Goal: Task Accomplishment & Management: Manage account settings

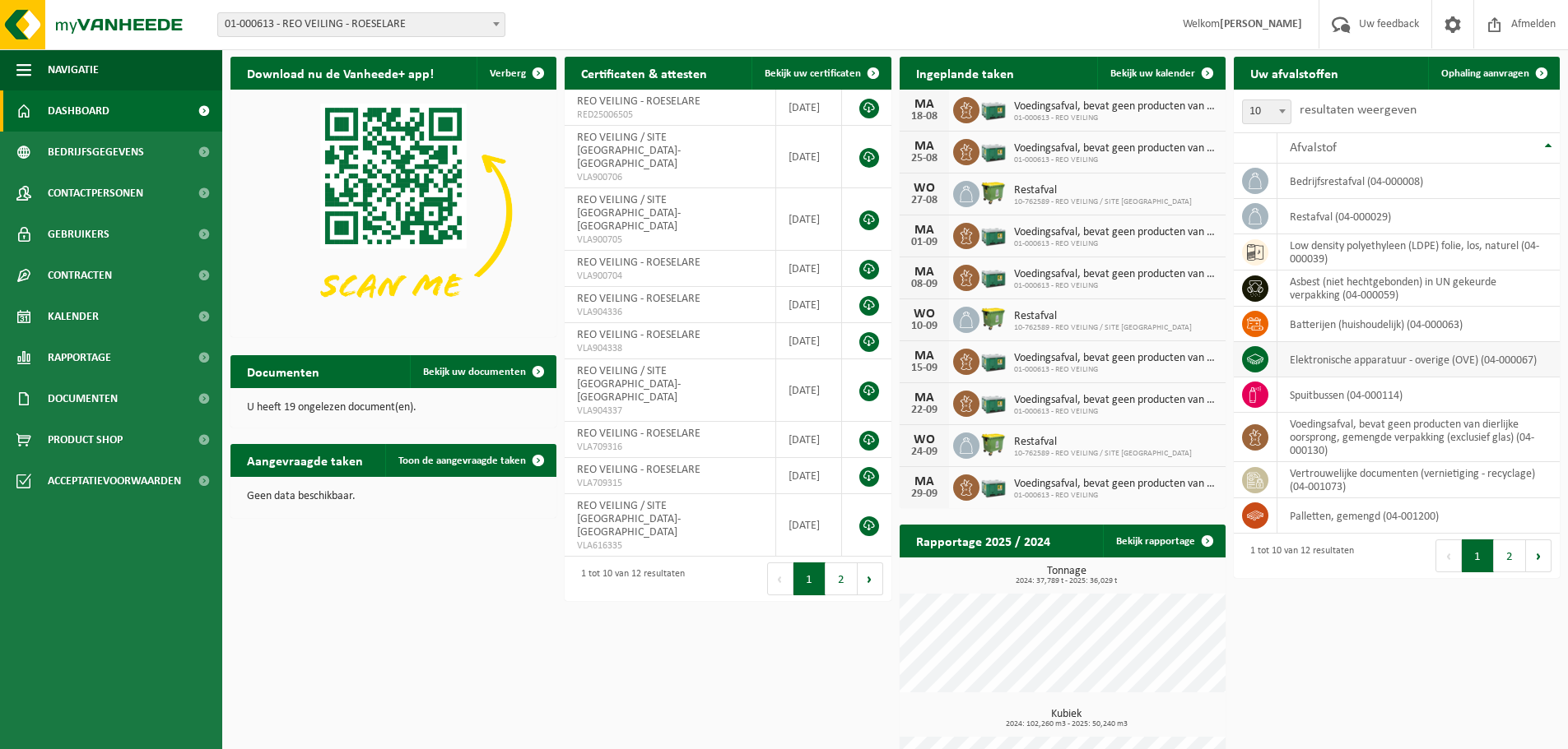
scroll to position [82, 0]
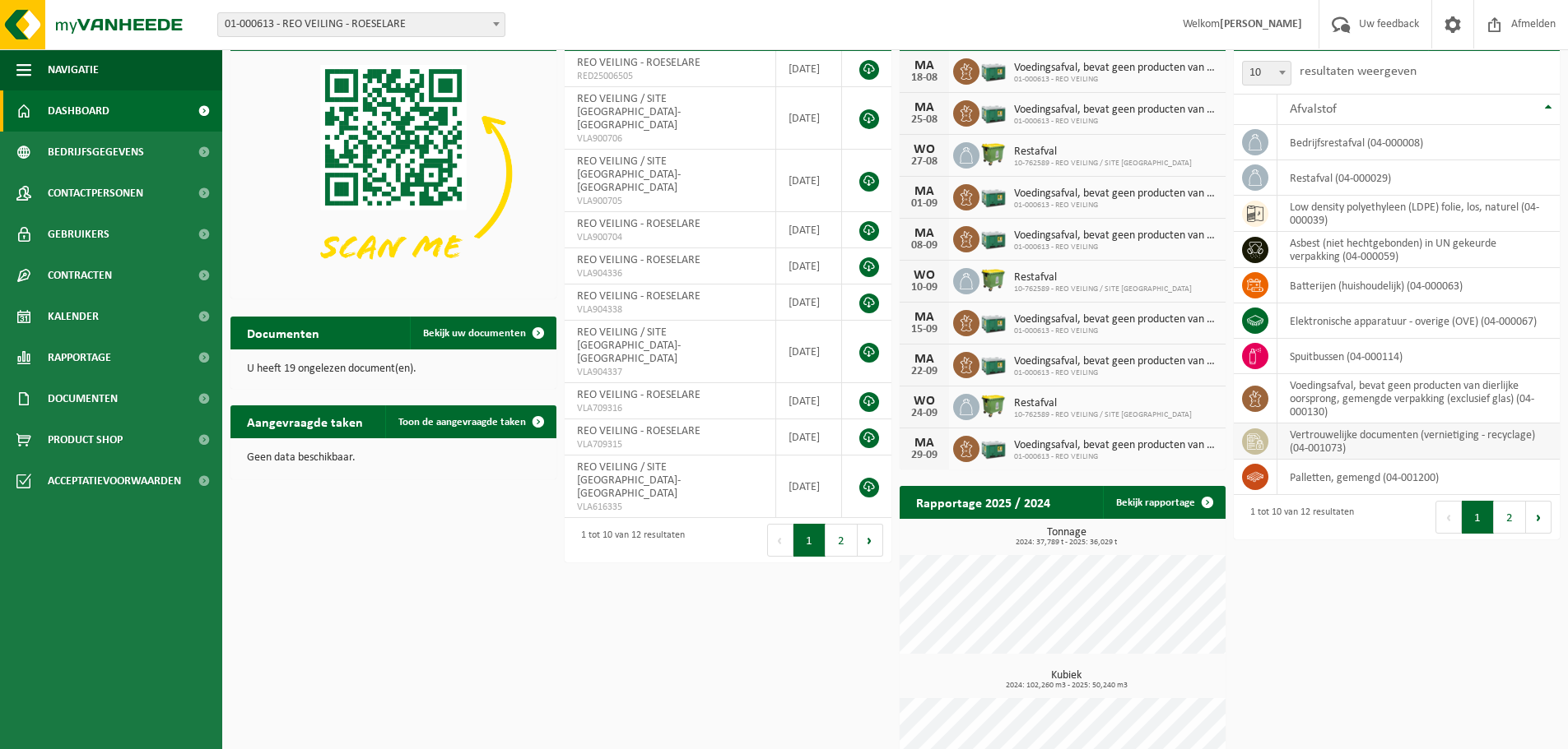
click at [1340, 436] on td "vertrouwelijke documenten (vernietiging - recyclage) (04-001073)" at bounding box center [1418, 441] width 283 height 36
click at [1257, 439] on icon at bounding box center [1255, 442] width 17 height 17
click at [309, 420] on h2 "Aangevraagde taken" at bounding box center [305, 421] width 149 height 32
click at [437, 418] on span "Toon de aangevraagde taken" at bounding box center [462, 422] width 128 height 11
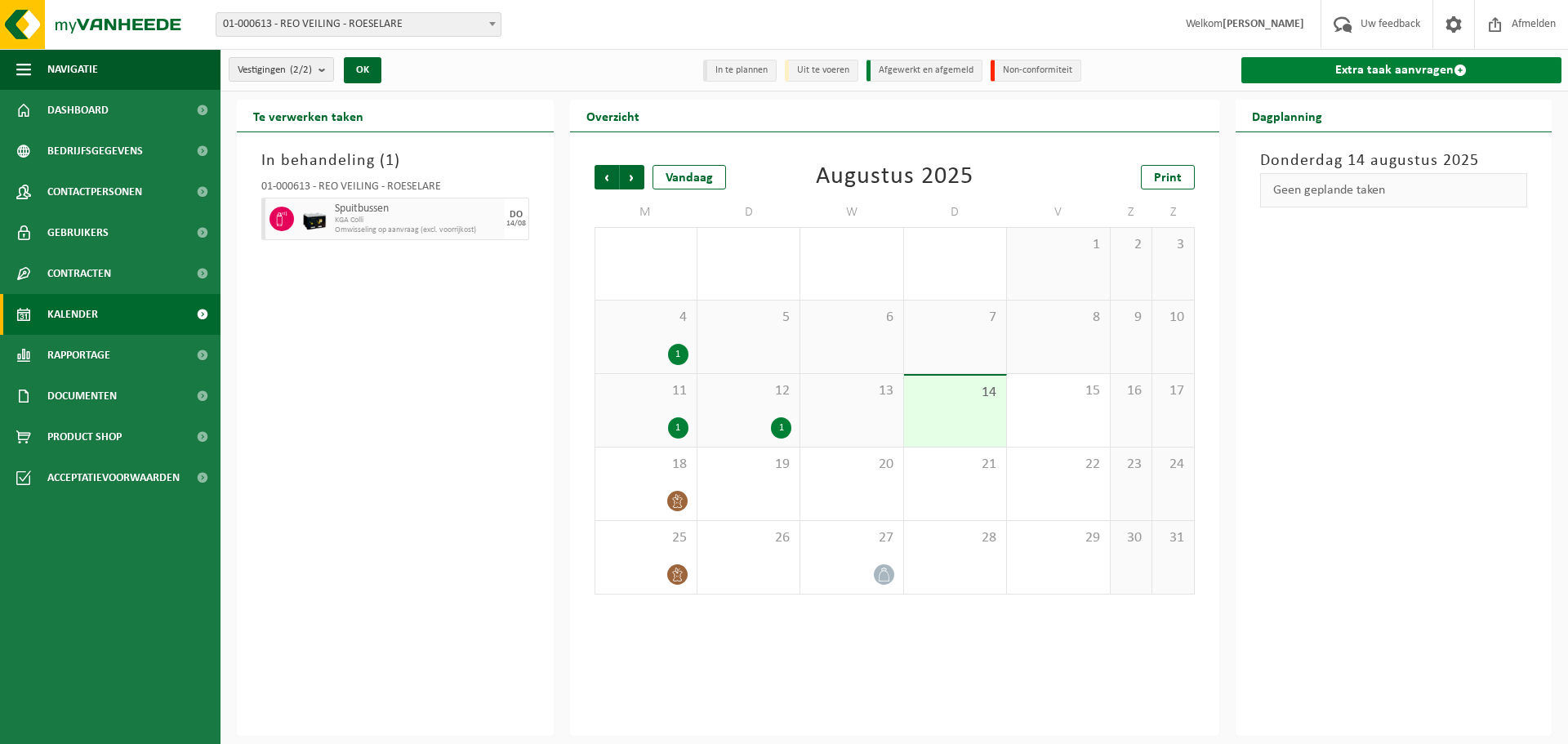
click at [1406, 70] on link "Extra taak aanvragen" at bounding box center [1402, 70] width 321 height 26
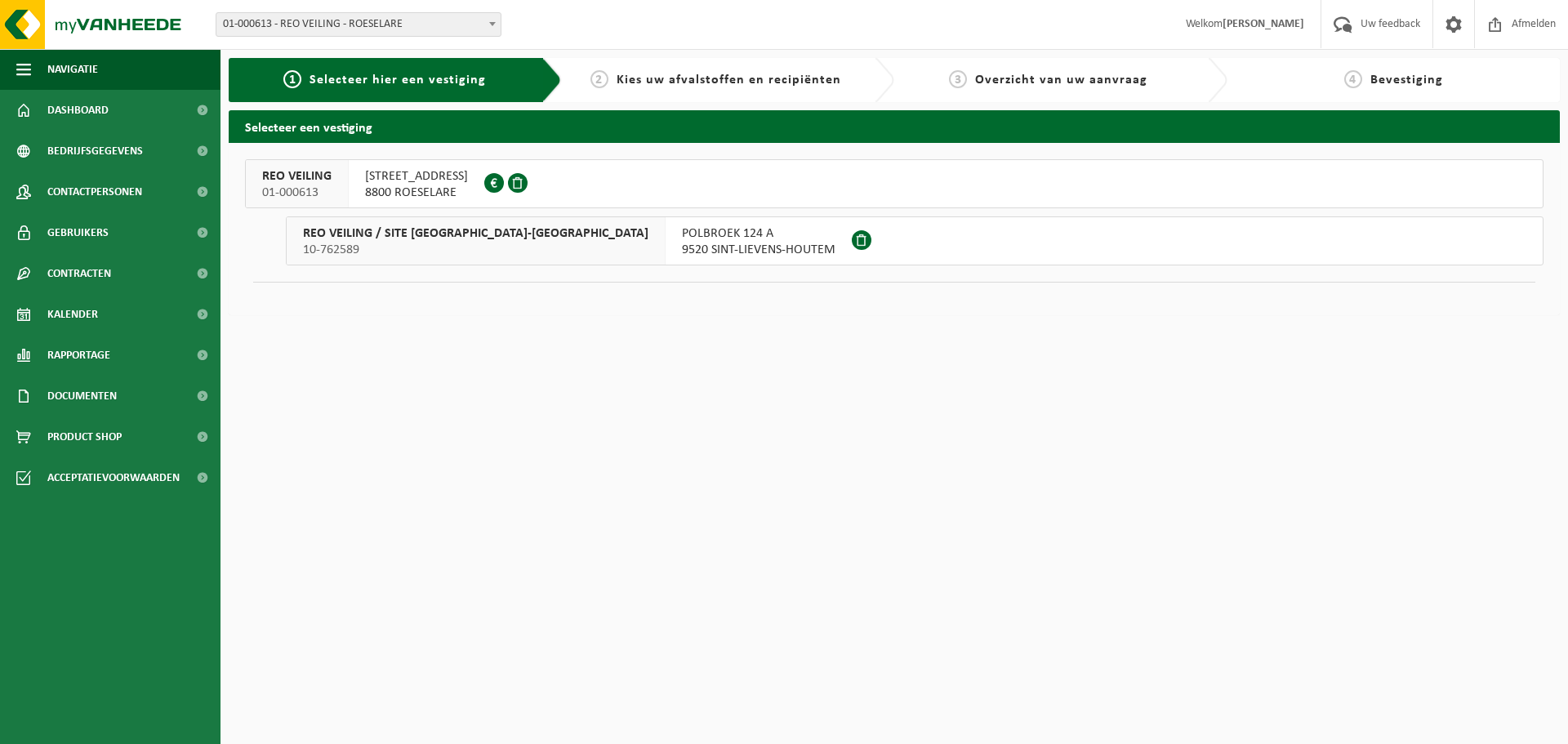
click at [418, 184] on span "OOSTNIEUWKERKSESTEENWEG 101" at bounding box center [417, 177] width 103 height 17
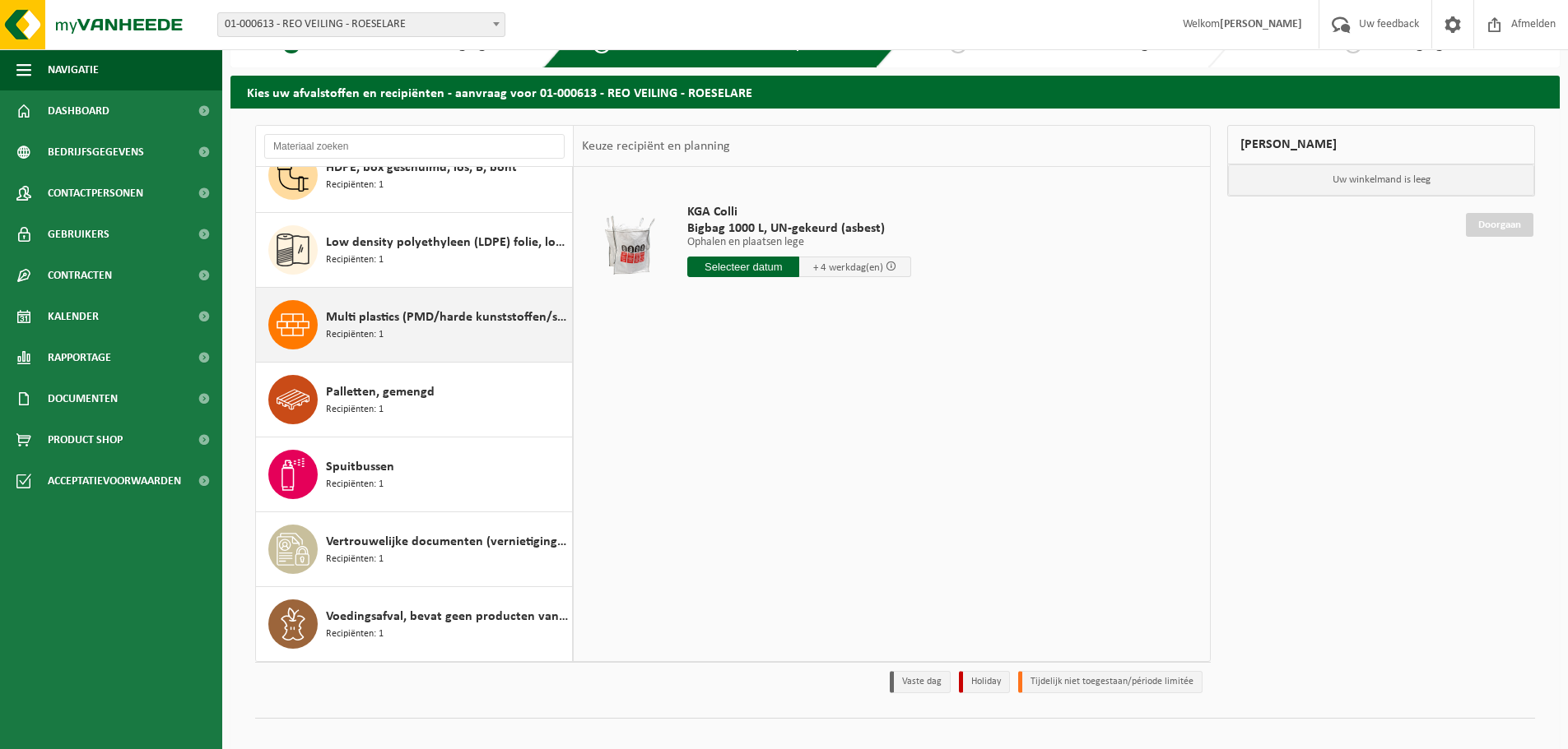
scroll to position [54, 0]
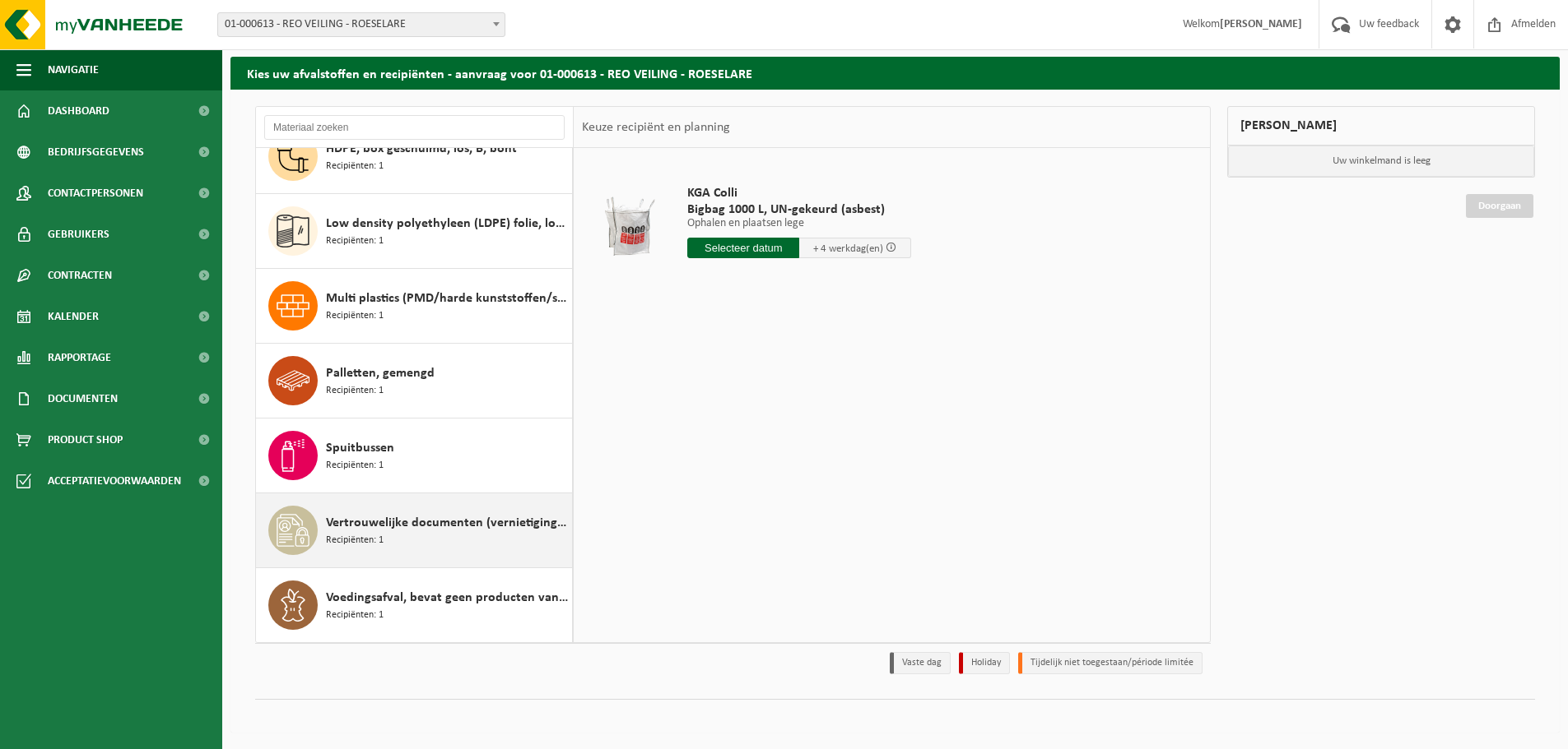
click at [351, 534] on span "Recipiënten: 1" at bounding box center [355, 541] width 58 height 16
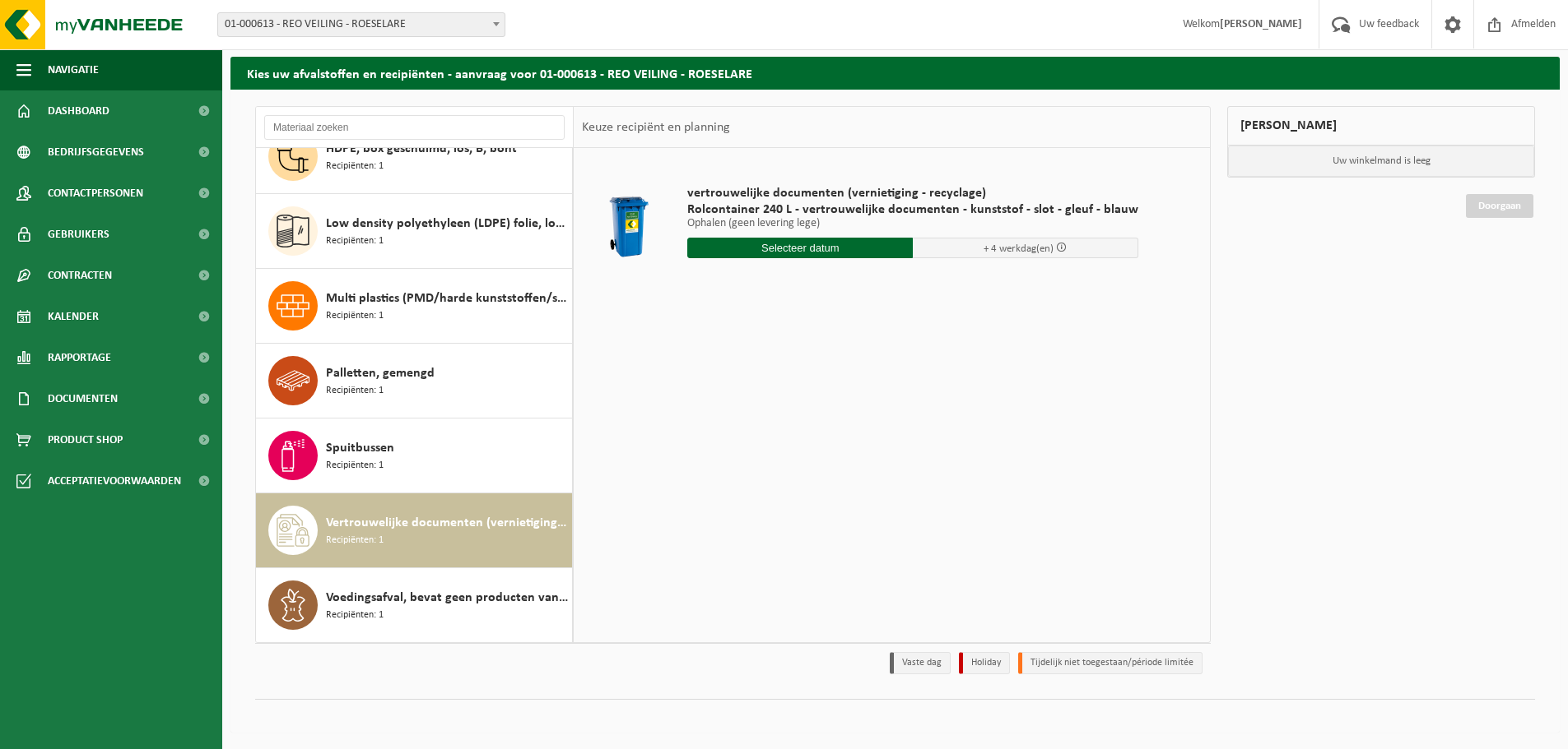
click at [820, 247] on input "text" at bounding box center [800, 247] width 226 height 21
drag, startPoint x: 697, startPoint y: 418, endPoint x: 761, endPoint y: 431, distance: 65.3
click at [697, 417] on div "18" at bounding box center [702, 420] width 28 height 26
type input "Van 2025-08-18"
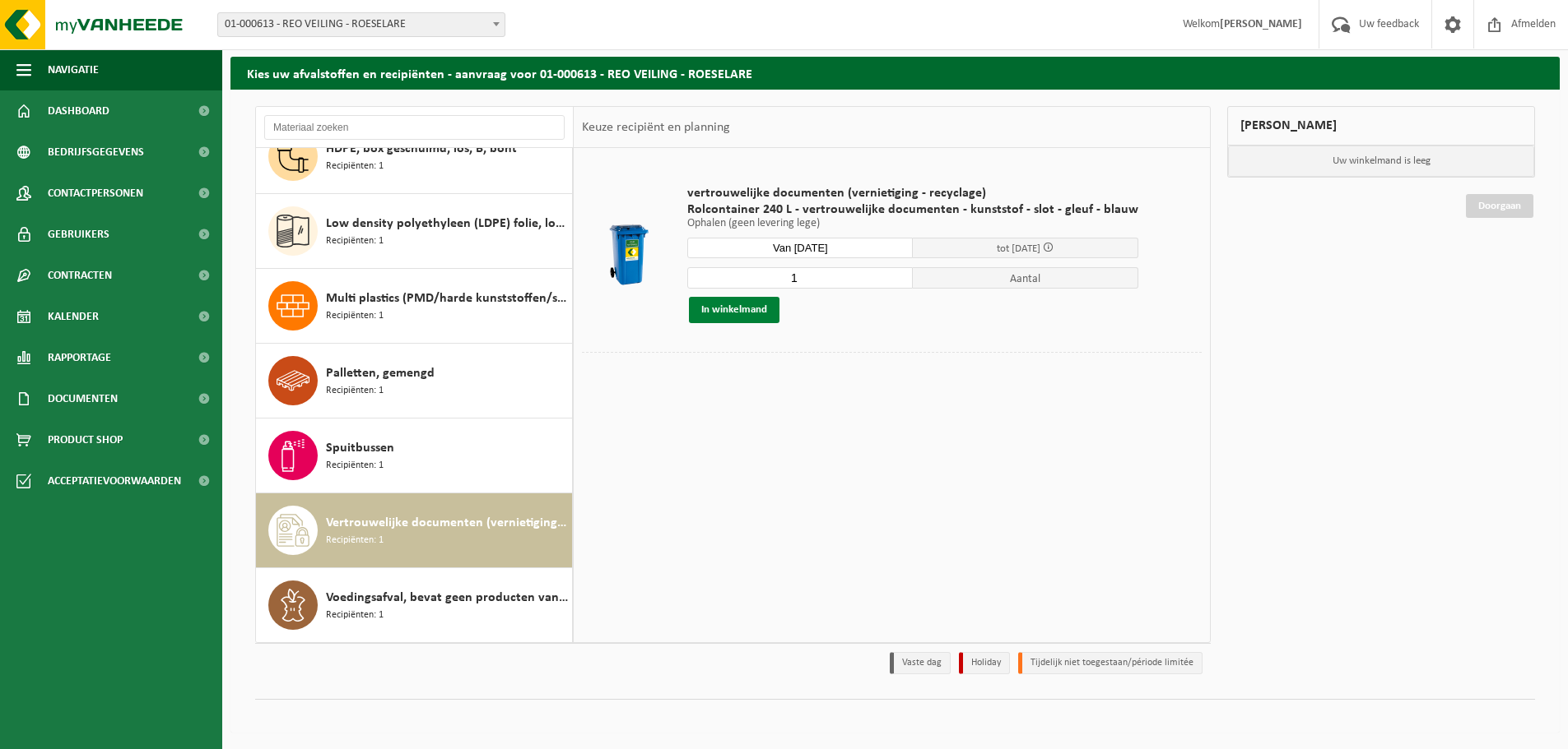
click at [734, 304] on button "In winkelmand" at bounding box center [734, 309] width 90 height 26
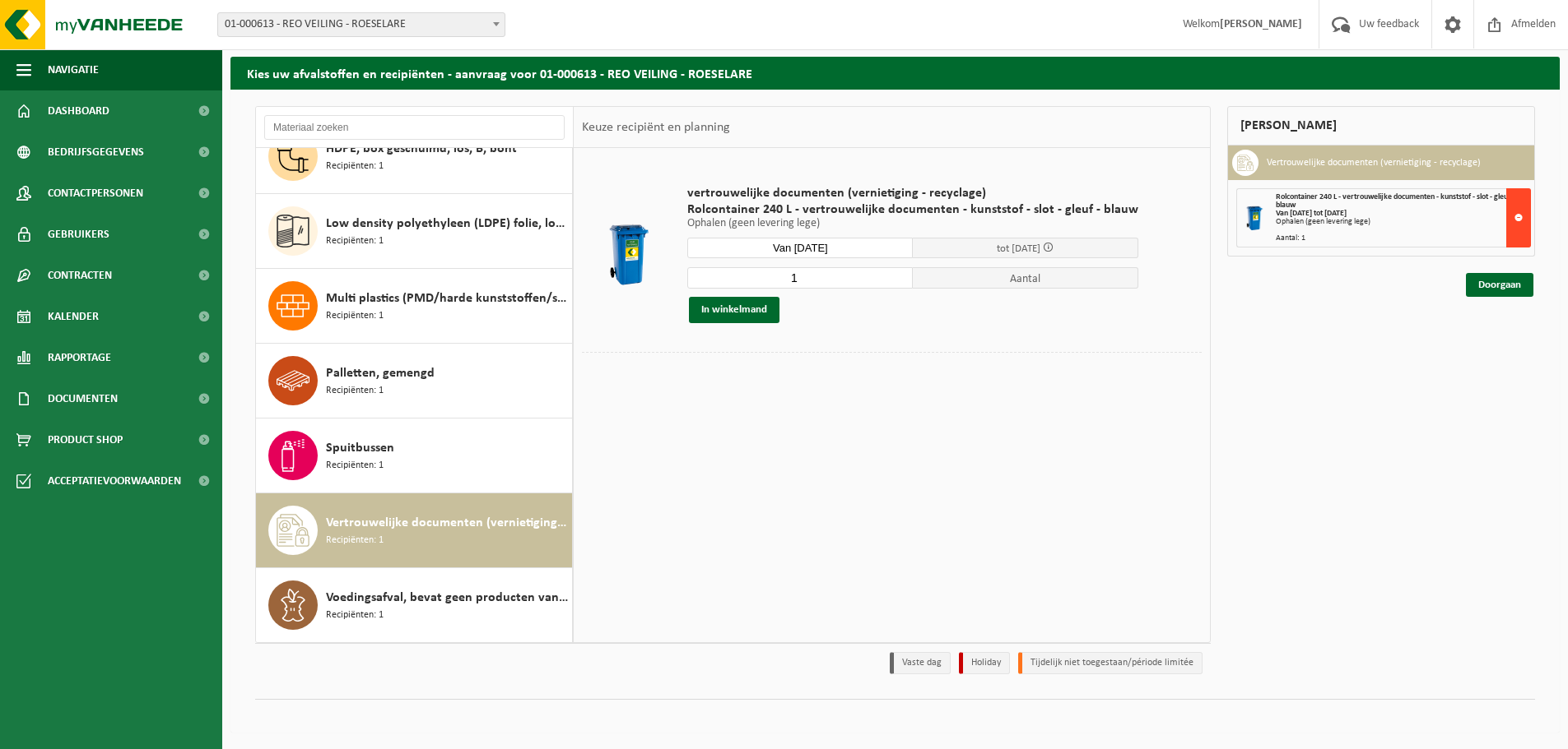
click at [1510, 213] on button at bounding box center [1519, 217] width 25 height 59
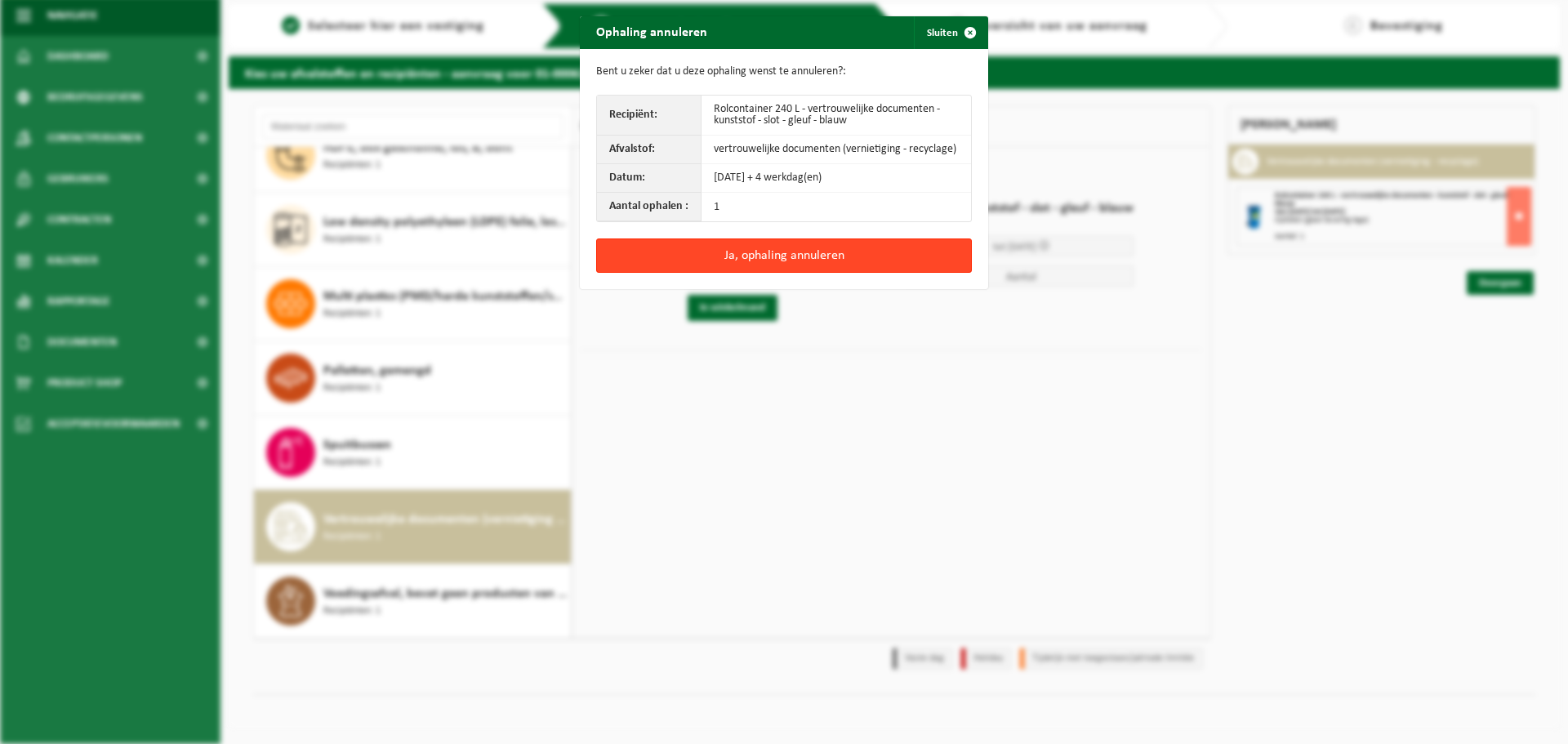
click at [761, 256] on button "Ja, ophaling annuleren" at bounding box center [784, 255] width 376 height 34
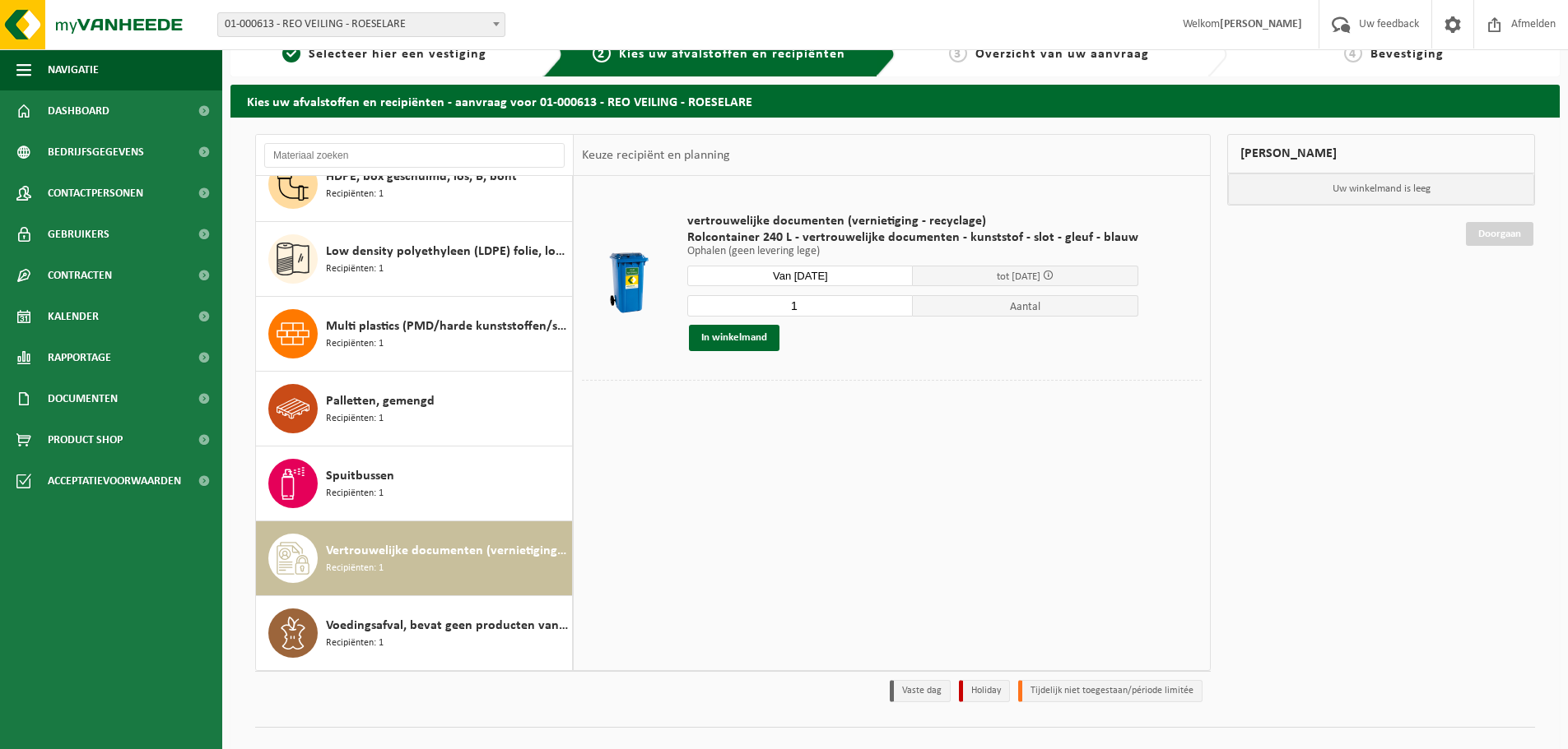
scroll to position [0, 0]
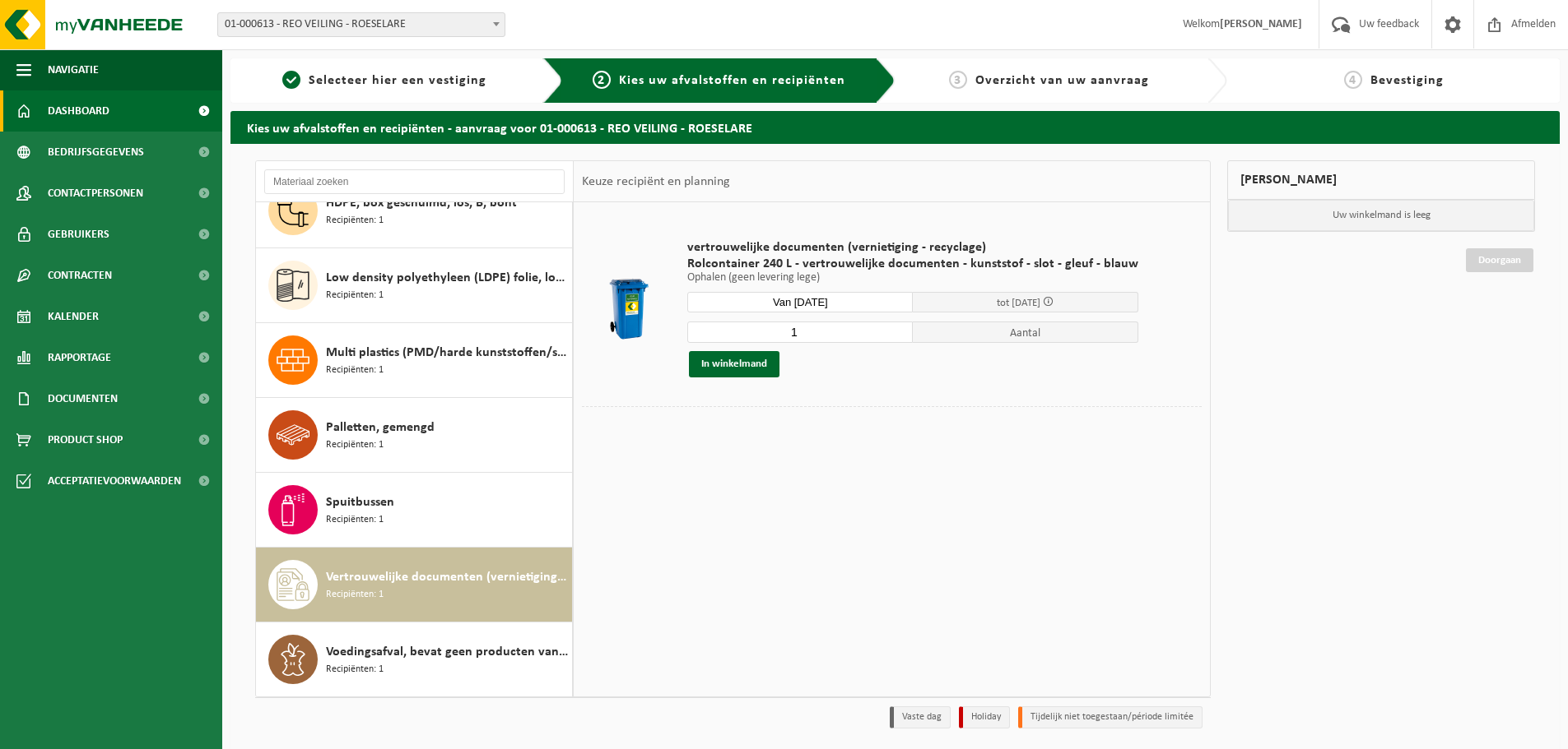
click at [74, 99] on span "Dashboard" at bounding box center [79, 110] width 62 height 41
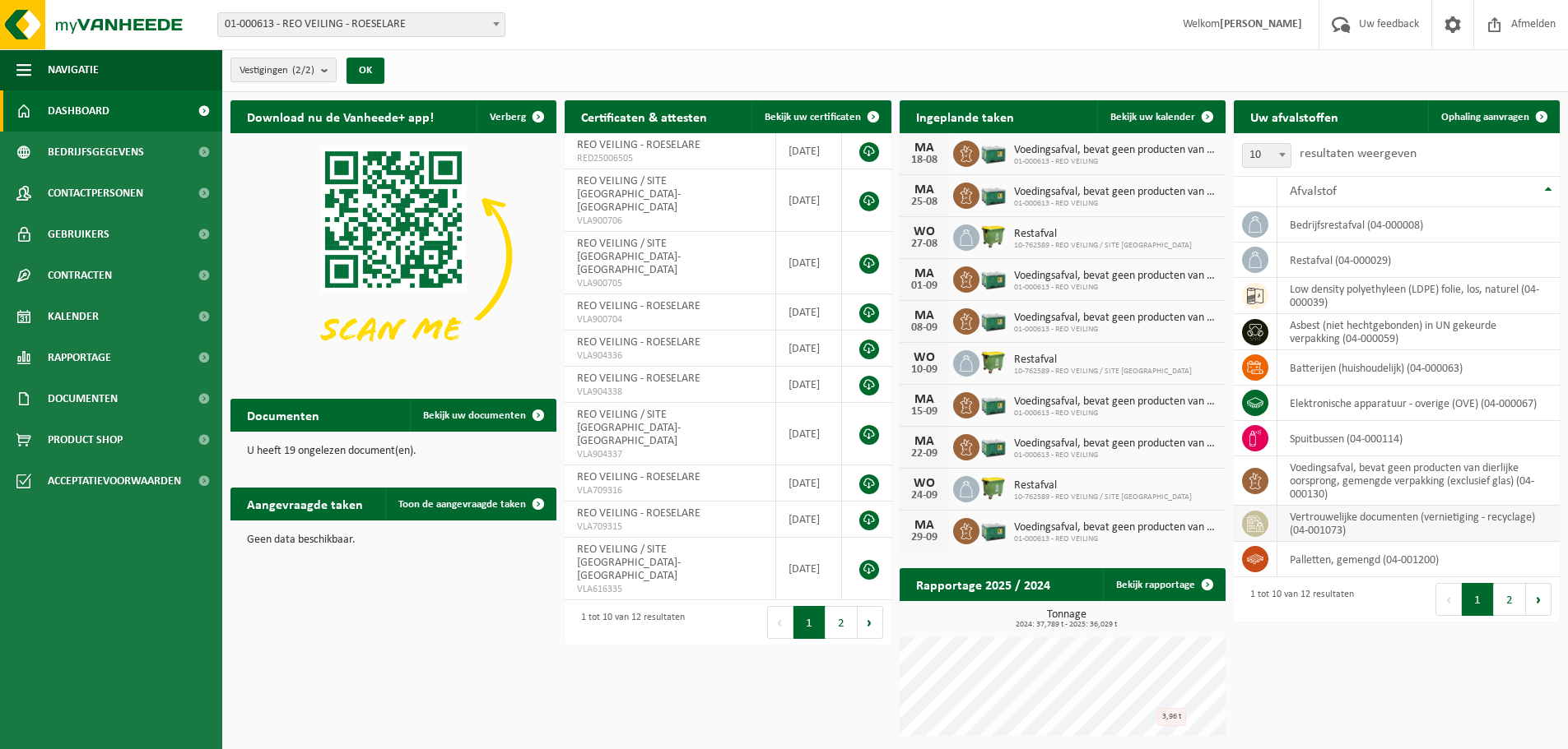
click at [1323, 522] on td "vertrouwelijke documenten (vernietiging - recyclage) (04-001073)" at bounding box center [1418, 523] width 283 height 36
click at [1257, 527] on icon at bounding box center [1255, 524] width 17 height 17
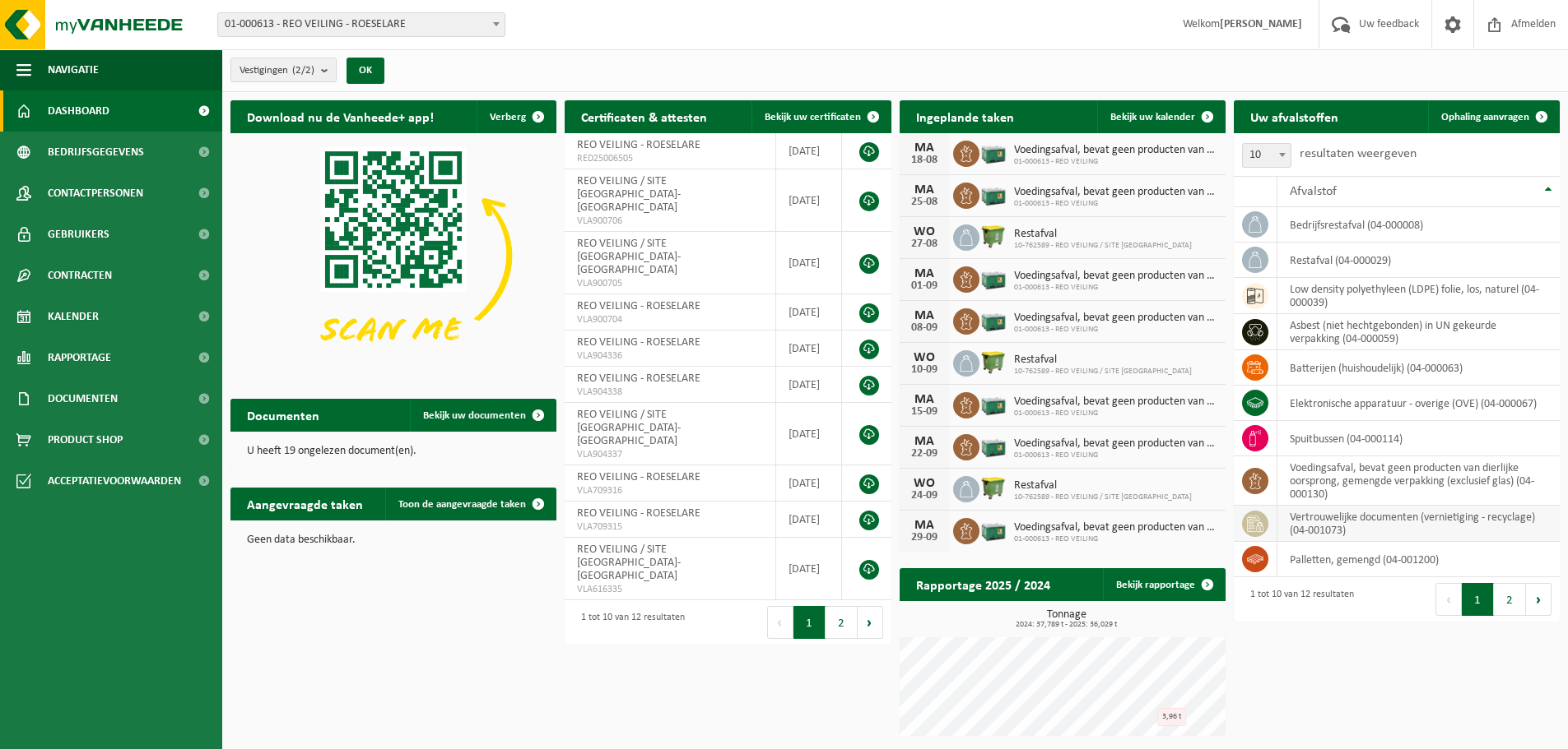
click at [1257, 527] on icon at bounding box center [1255, 524] width 17 height 17
click at [66, 438] on span "Product Shop" at bounding box center [85, 440] width 75 height 41
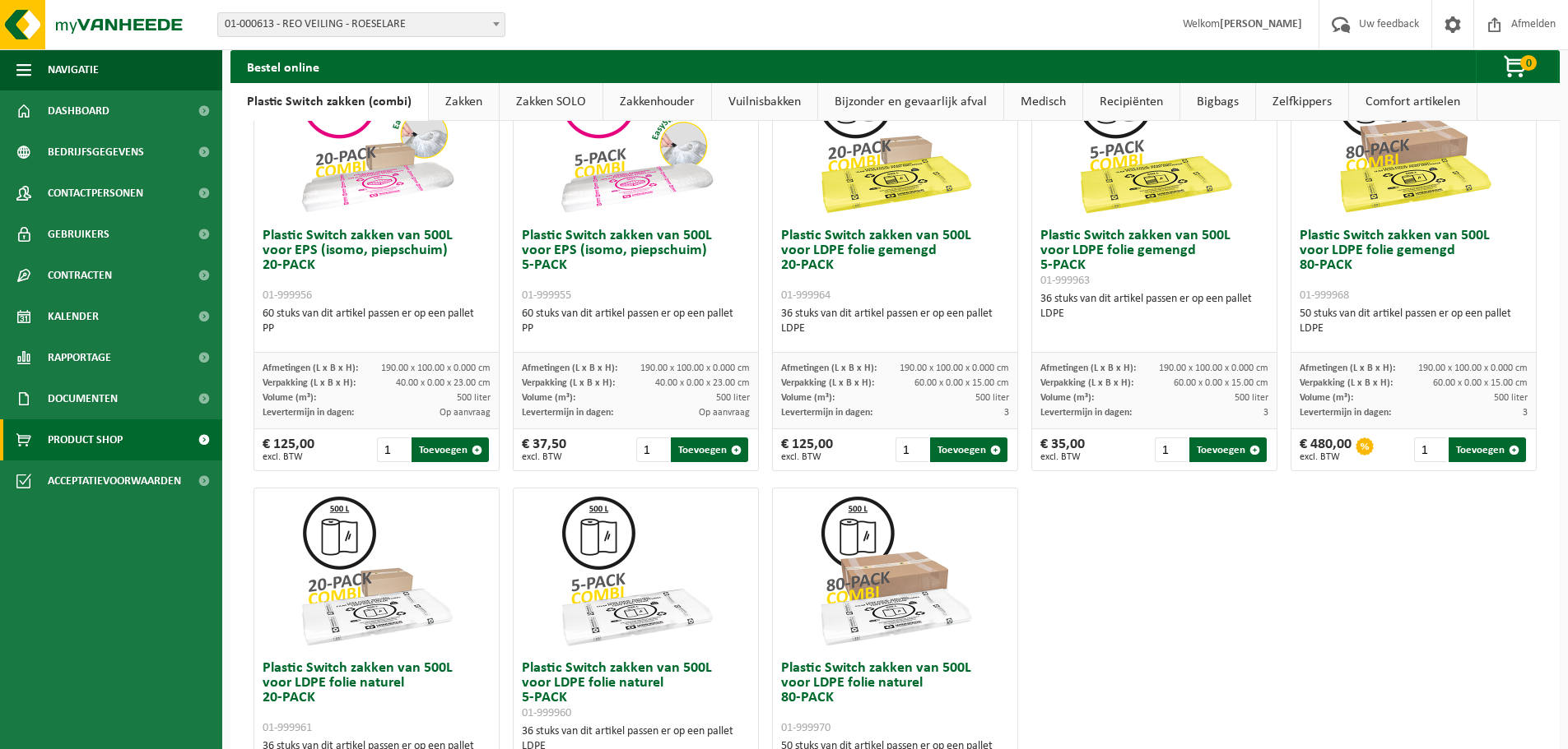
scroll to position [795, 0]
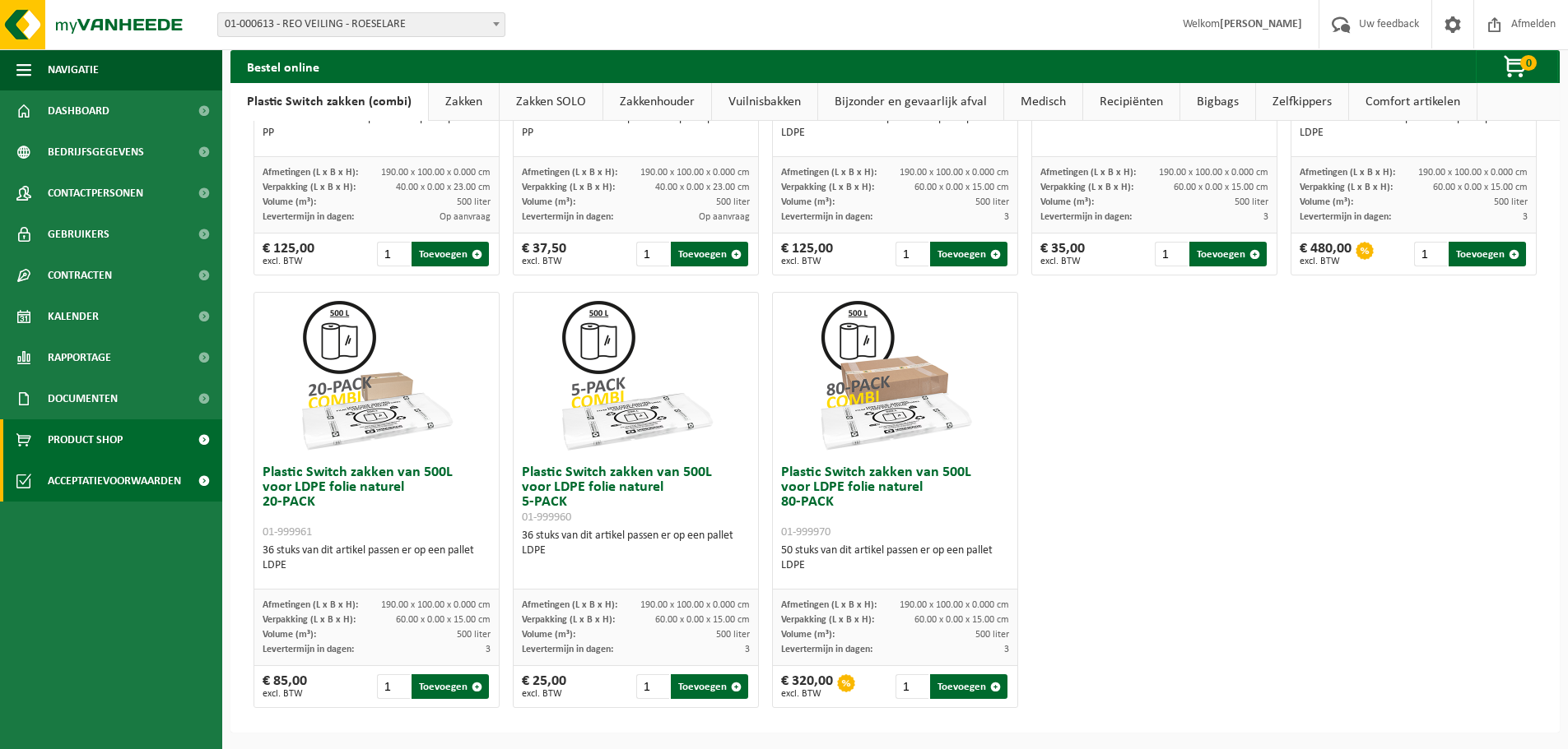
click at [78, 476] on span "Acceptatievoorwaarden" at bounding box center [114, 481] width 133 height 41
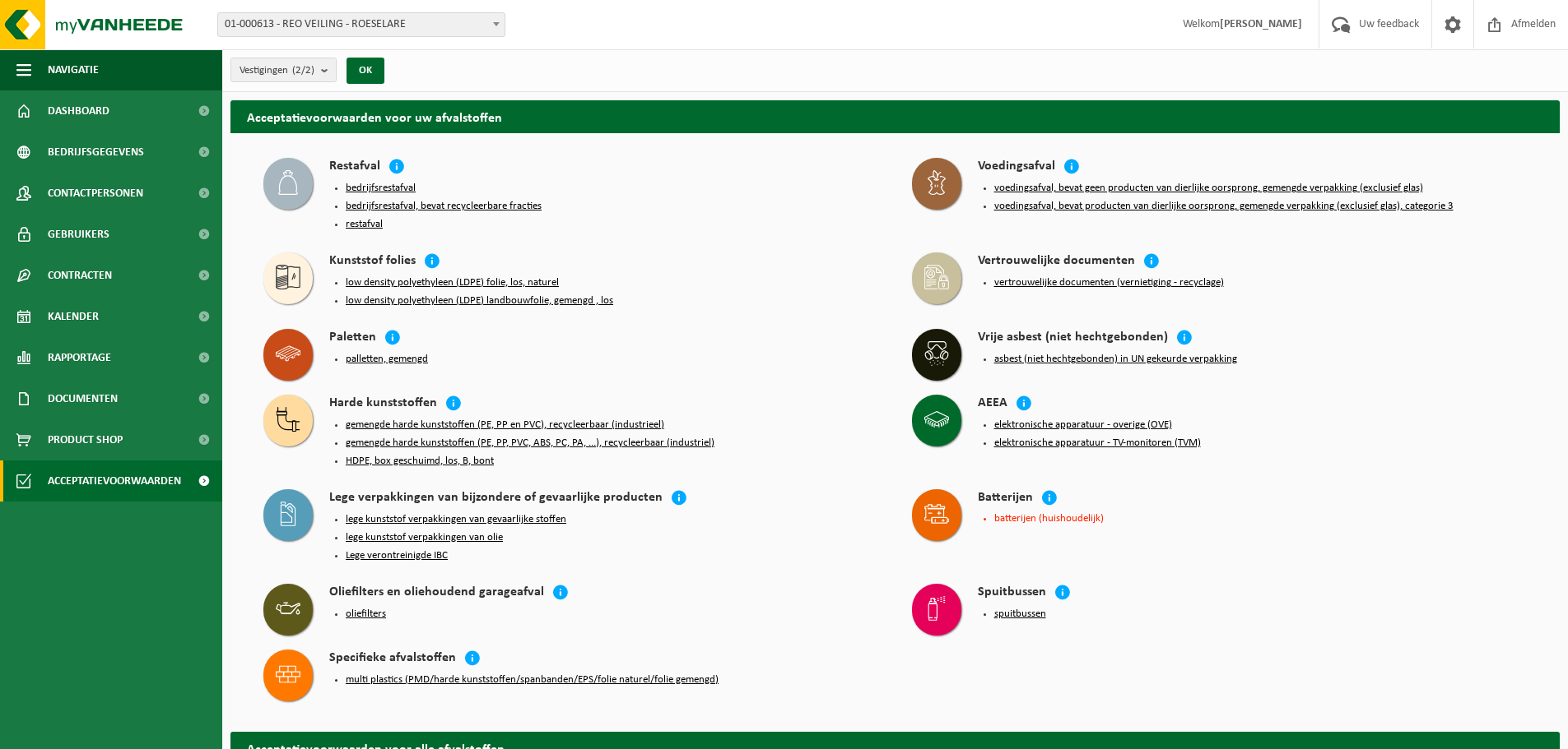
click at [1024, 277] on button "vertrouwelijke documenten (vernietiging - recyclage)" at bounding box center [1109, 283] width 230 height 13
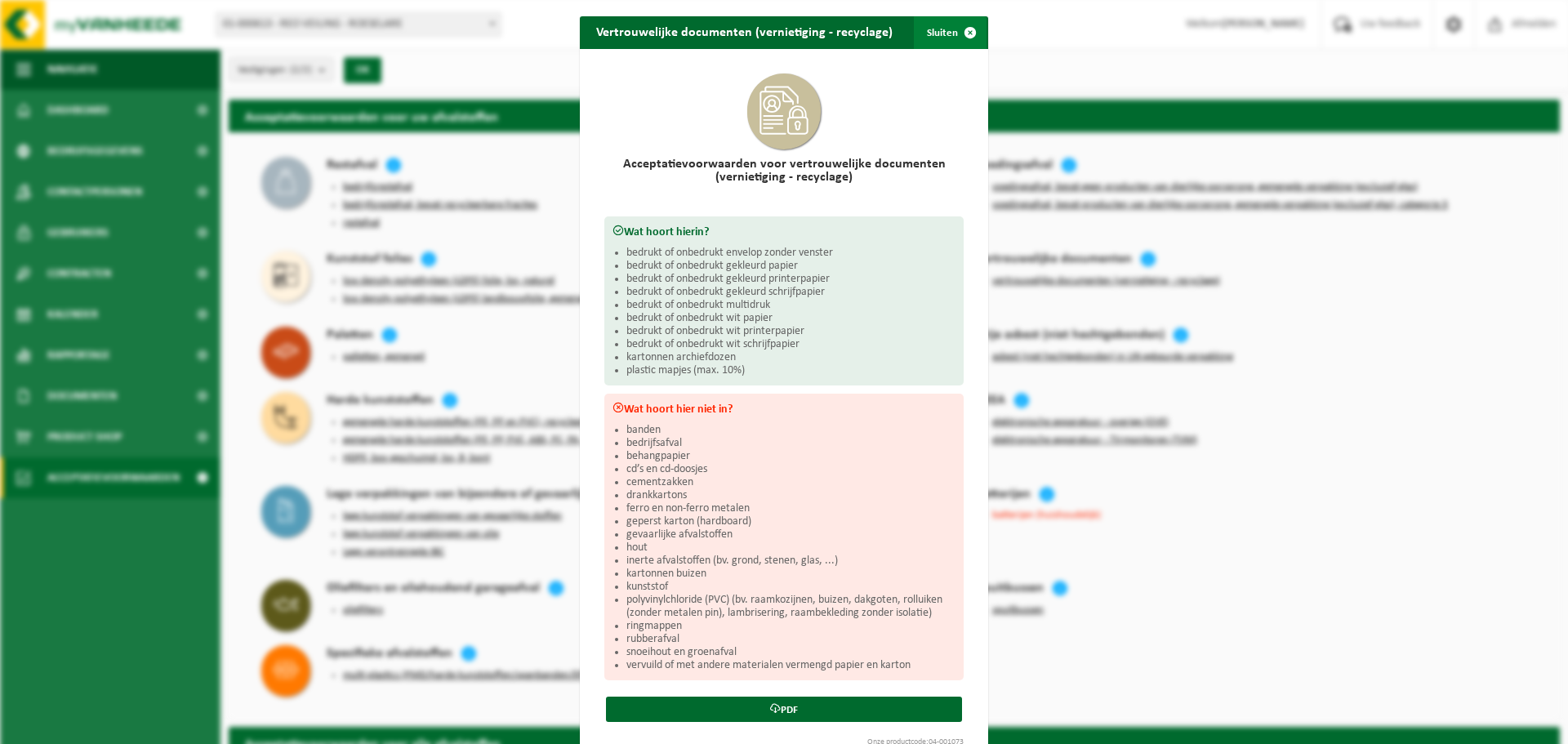
click at [968, 31] on span "button" at bounding box center [970, 32] width 32 height 32
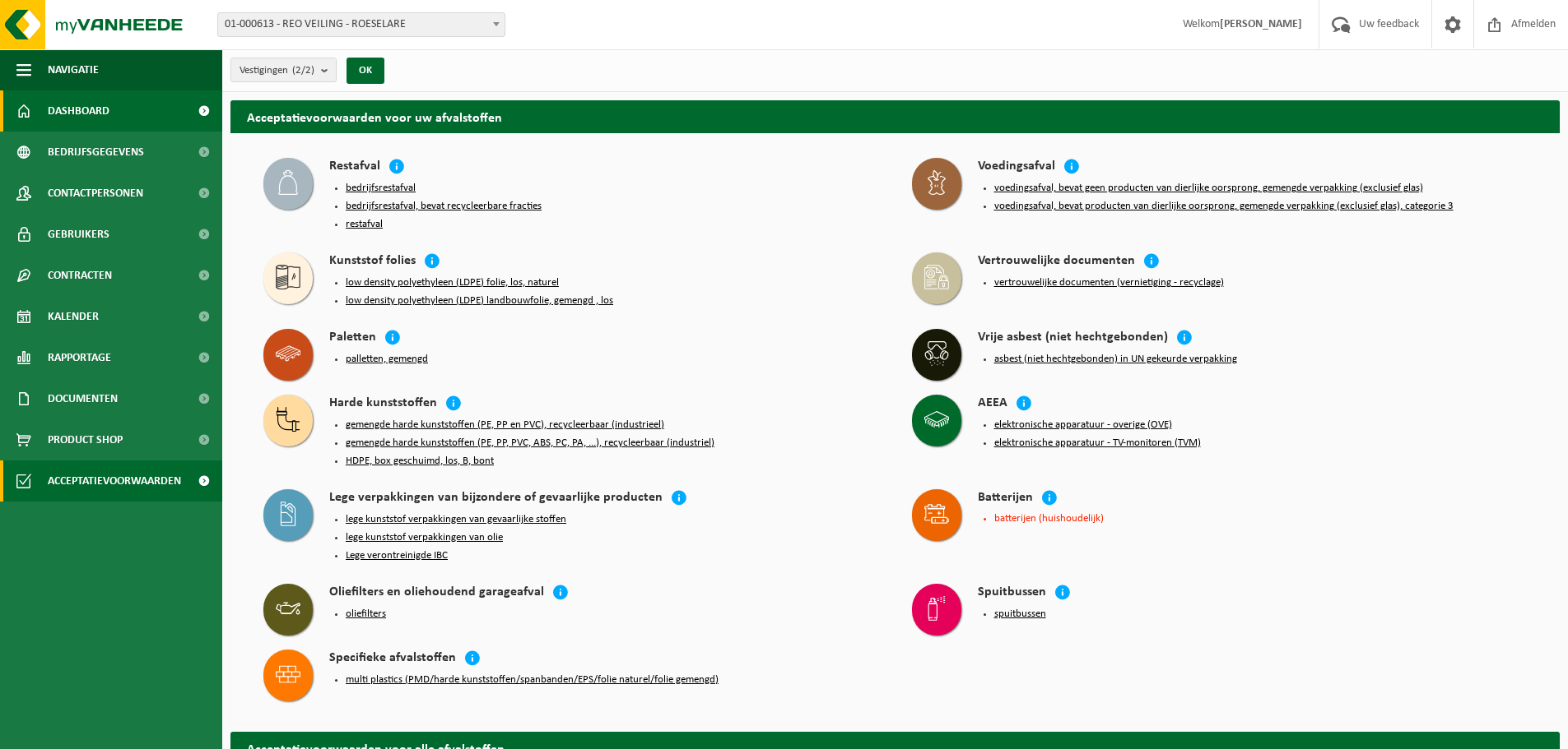
click at [73, 110] on span "Dashboard" at bounding box center [79, 110] width 62 height 41
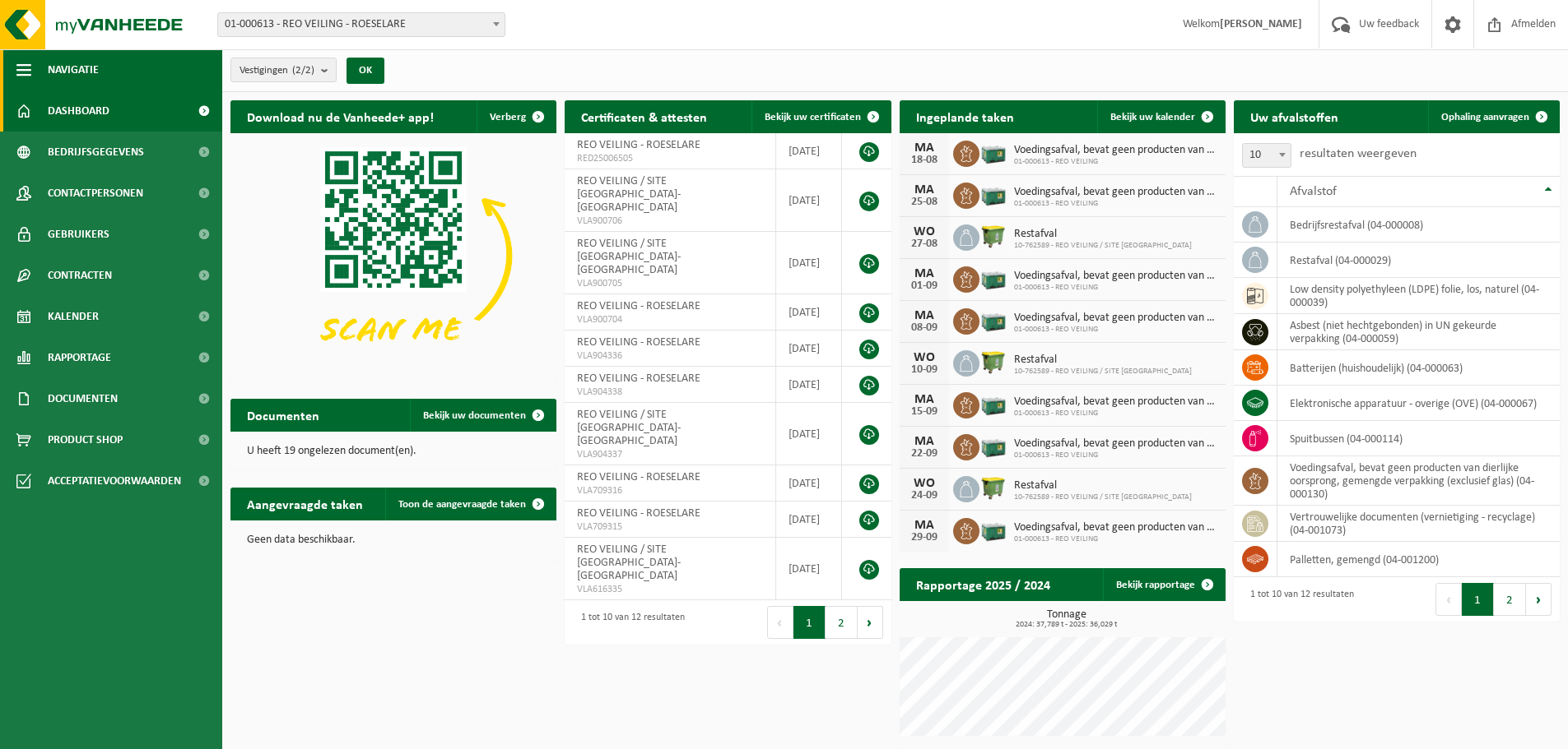
click at [26, 68] on span "button" at bounding box center [24, 69] width 15 height 41
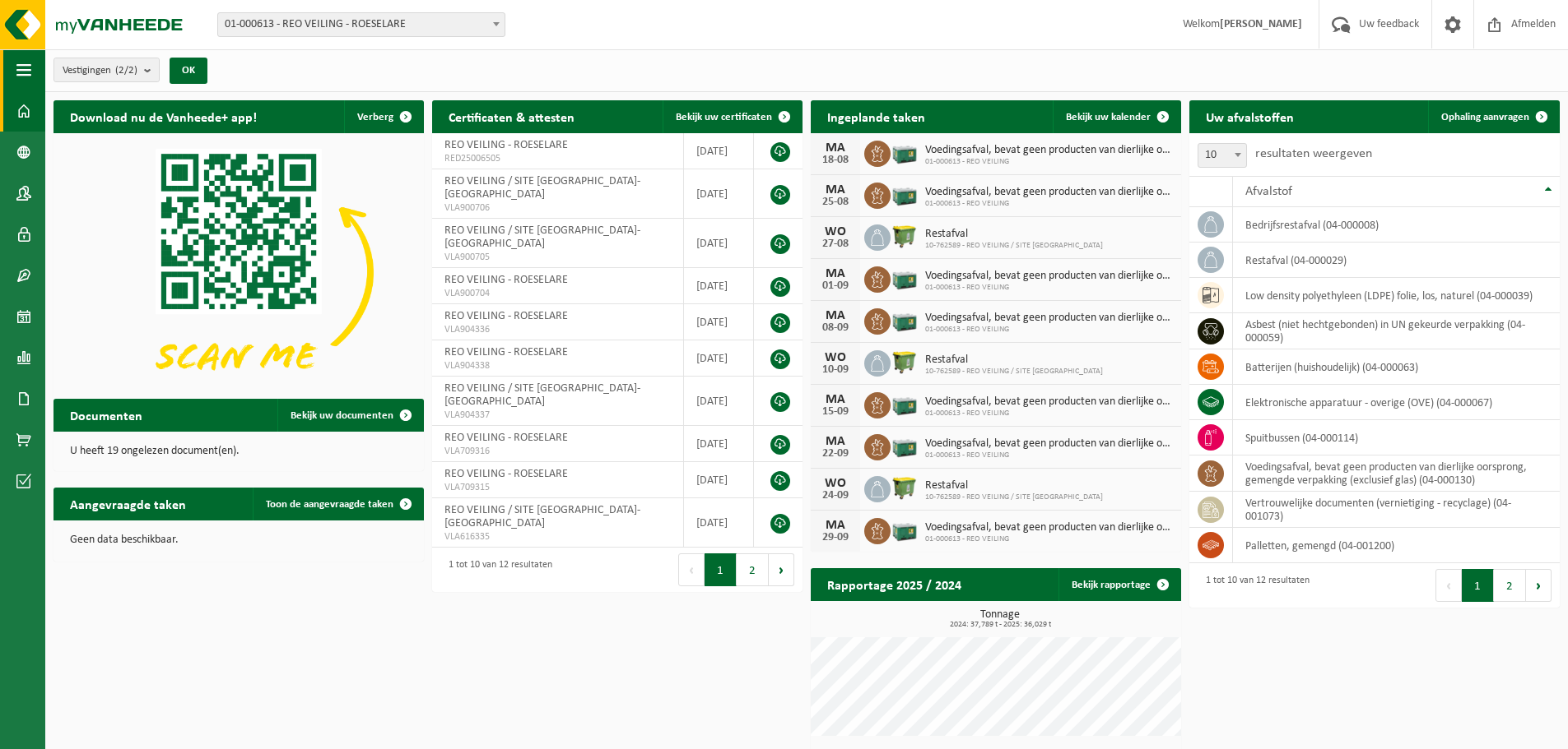
click at [26, 68] on span "button" at bounding box center [24, 69] width 15 height 41
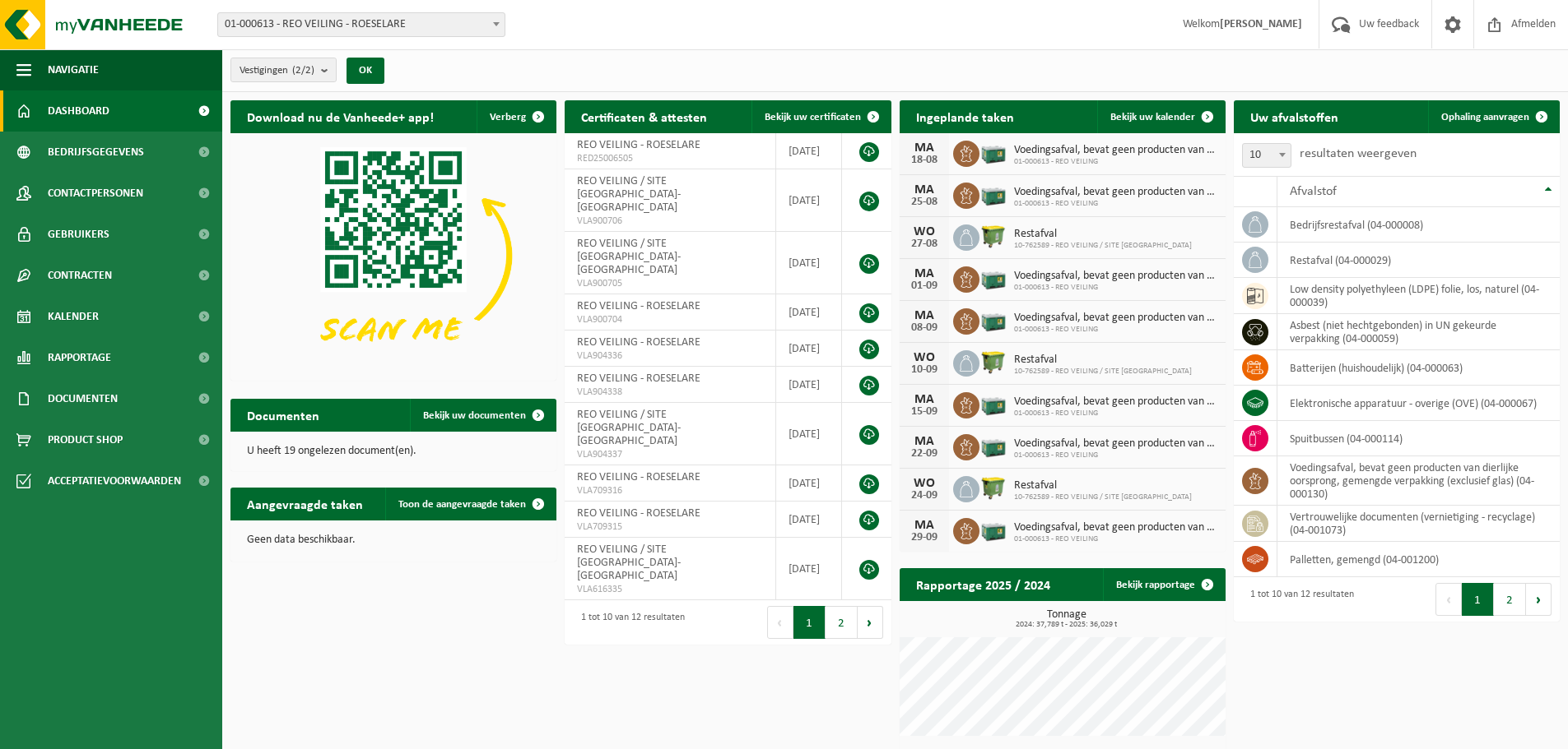
click at [1279, 23] on strong "[PERSON_NAME]" at bounding box center [1260, 24] width 82 height 13
click at [74, 395] on span "Documenten" at bounding box center [83, 399] width 70 height 41
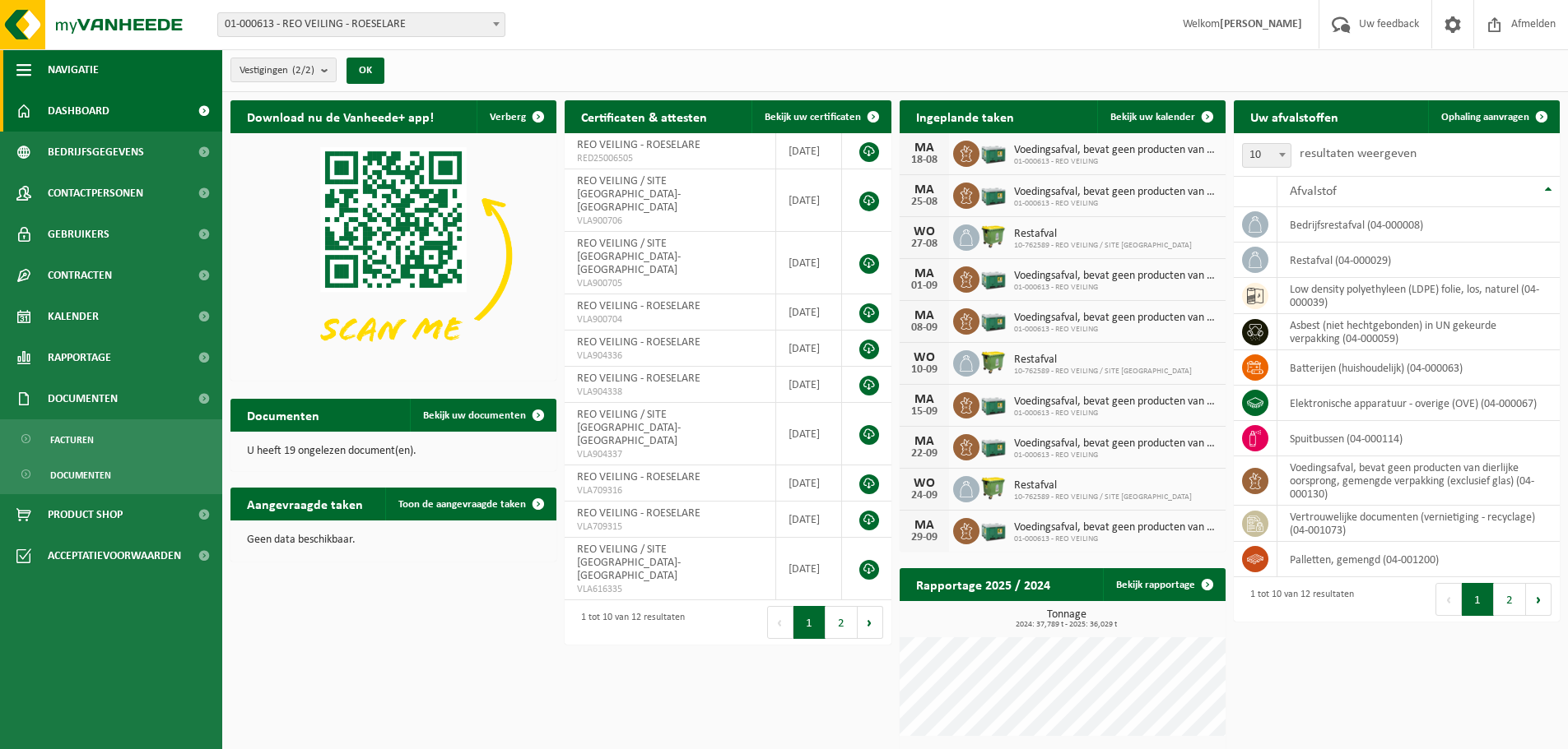
click at [24, 69] on span "button" at bounding box center [24, 69] width 15 height 41
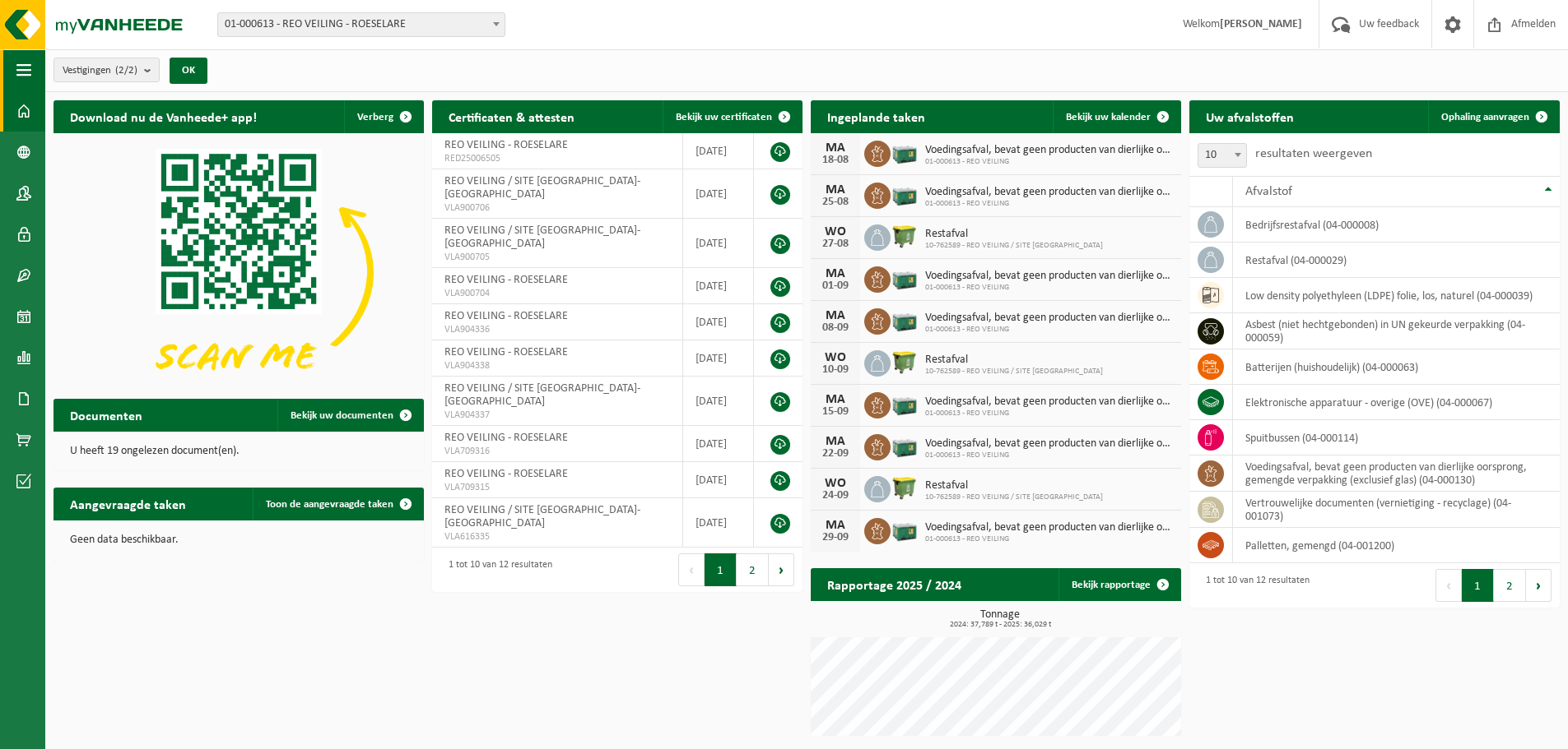
click at [24, 69] on span "button" at bounding box center [24, 69] width 15 height 41
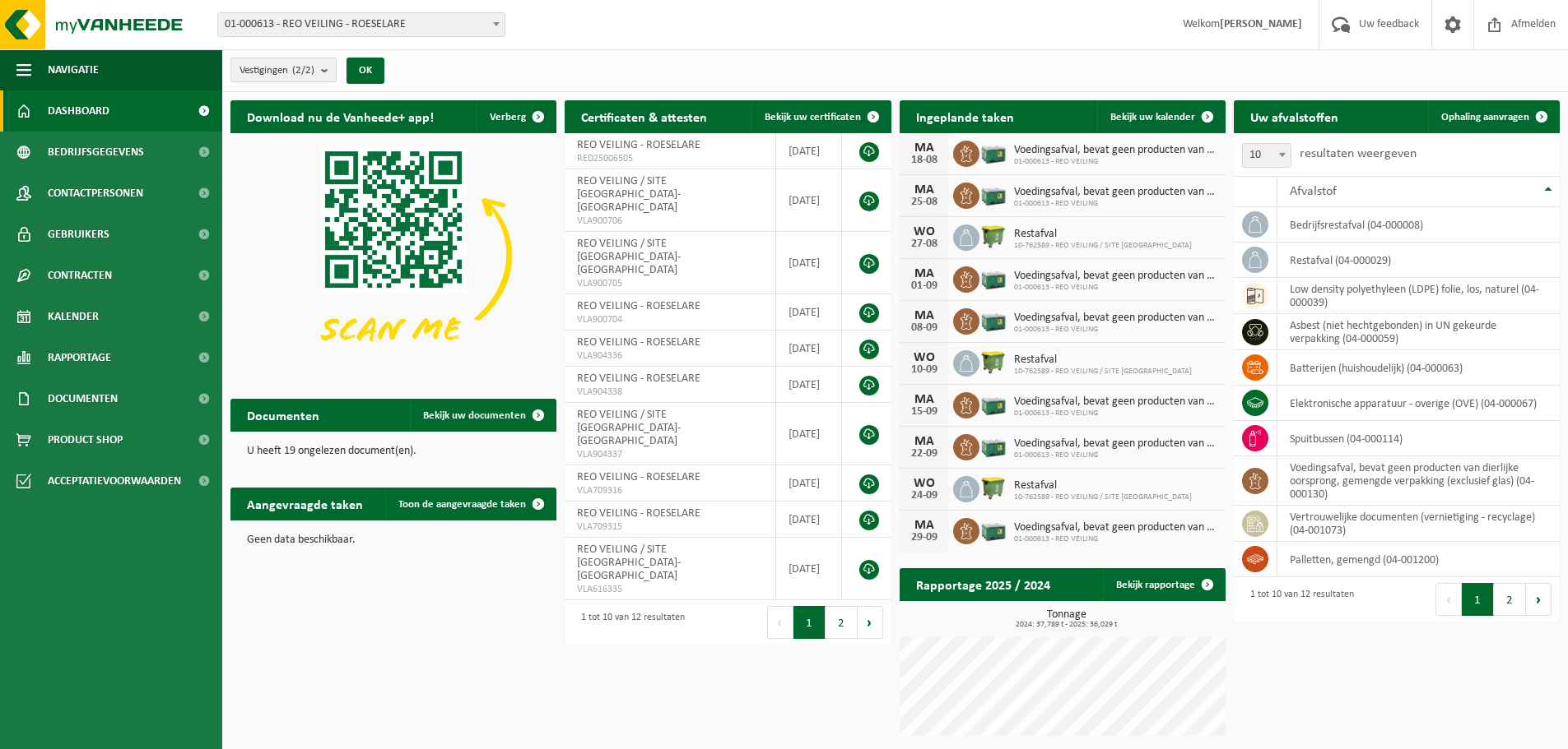
click at [76, 104] on span "Dashboard" at bounding box center [79, 110] width 62 height 41
click at [332, 68] on b "submit" at bounding box center [329, 70] width 15 height 23
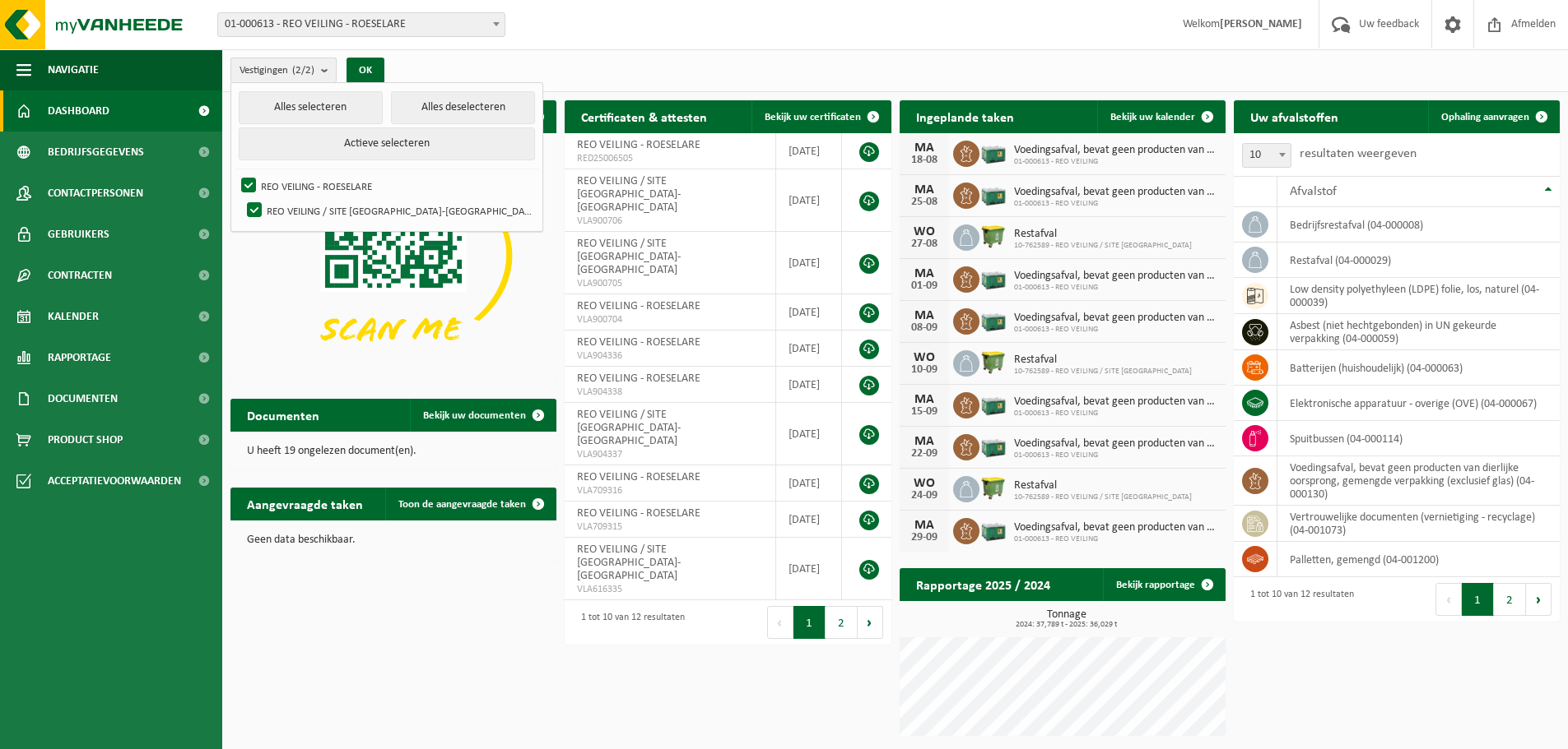
click at [332, 68] on b "submit" at bounding box center [329, 70] width 15 height 24
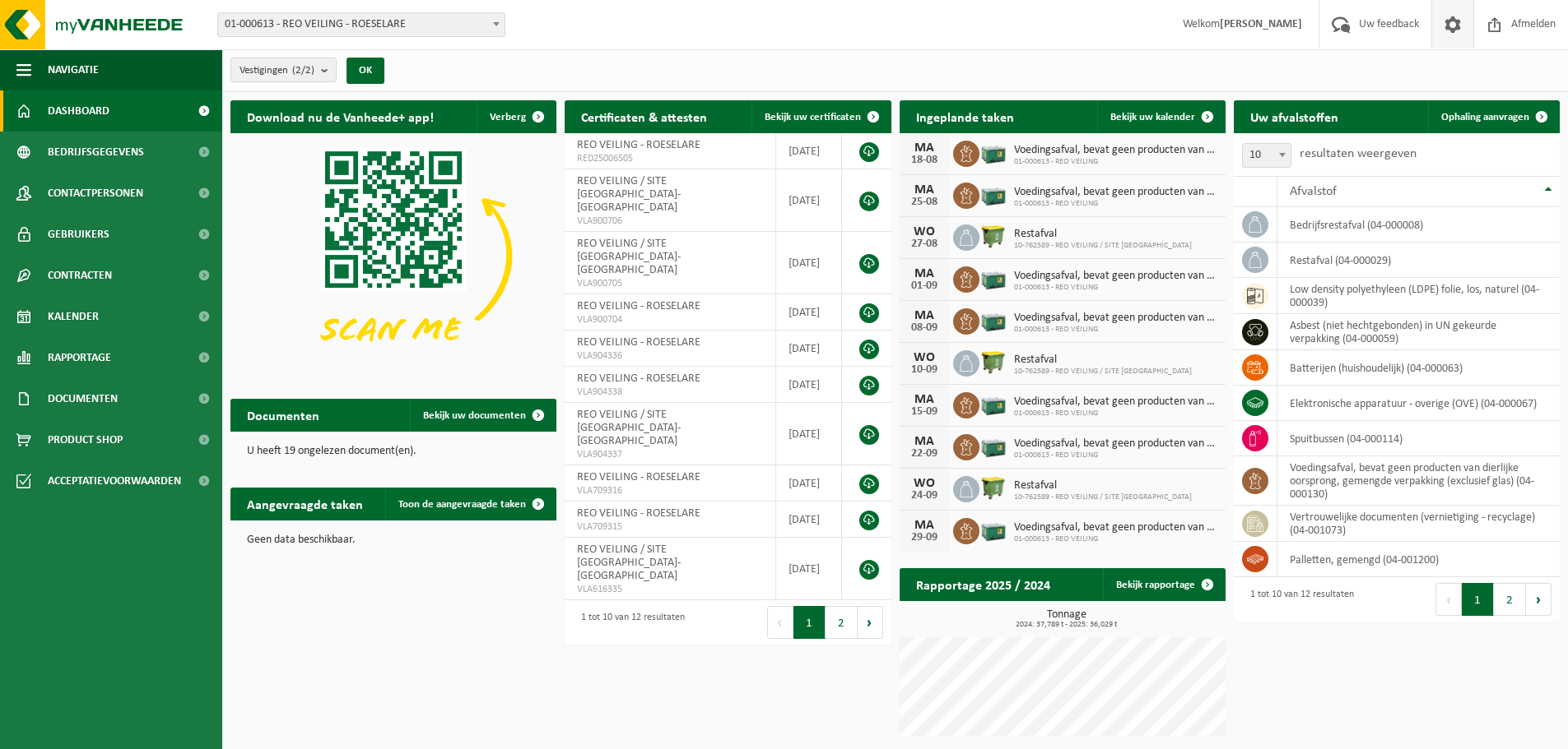
click at [1457, 25] on span at bounding box center [1453, 24] width 25 height 48
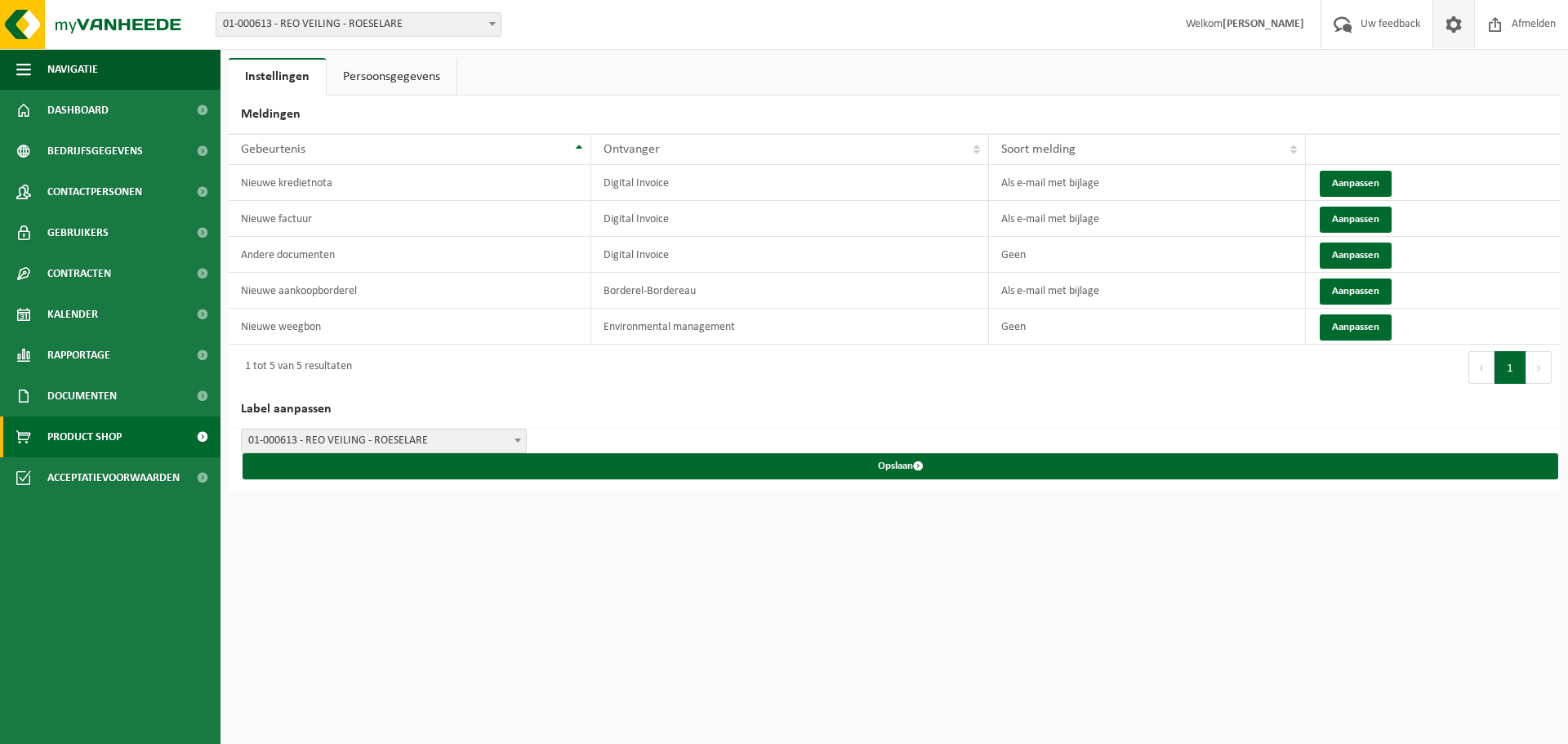
click at [66, 434] on span "Product Shop" at bounding box center [85, 437] width 75 height 41
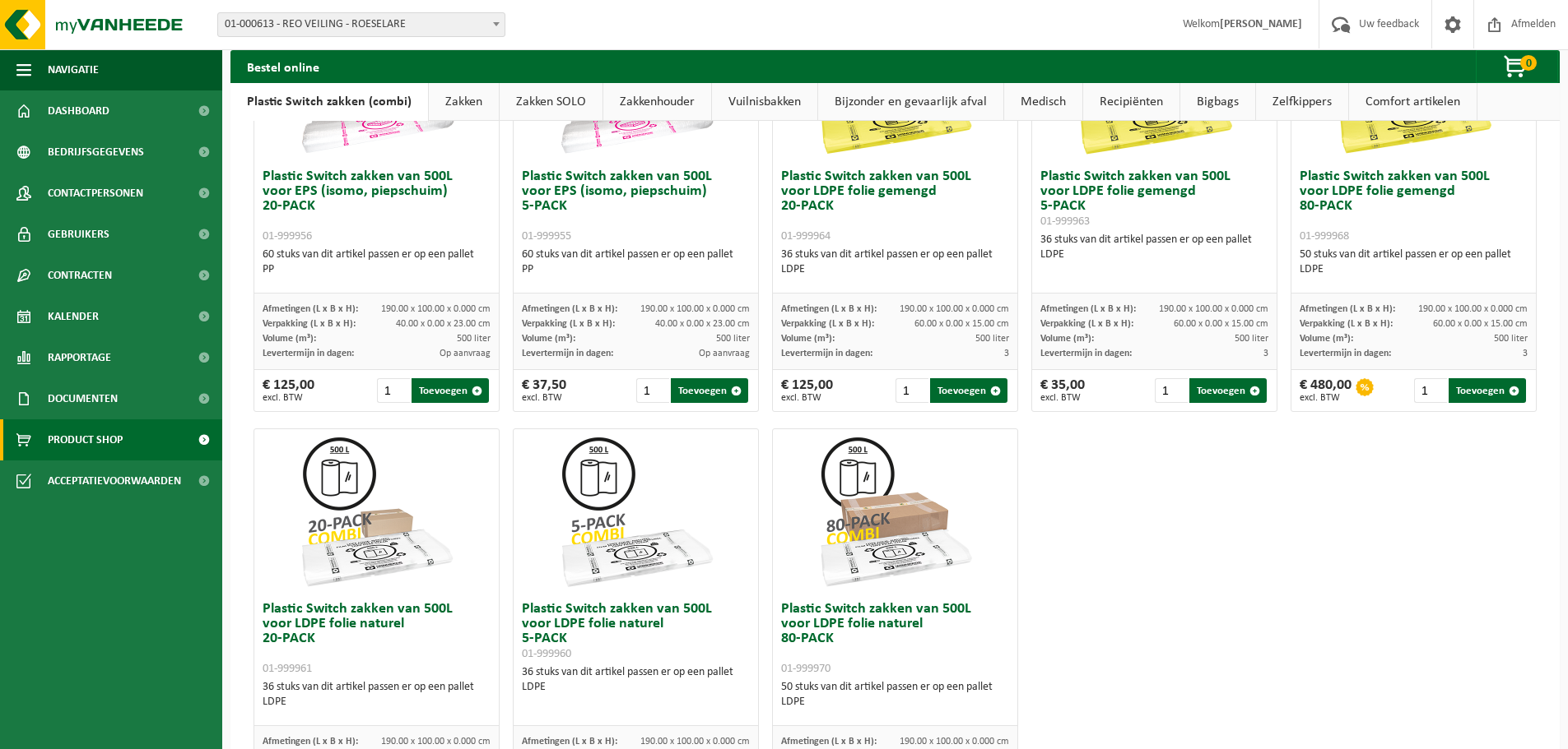
scroll to position [795, 0]
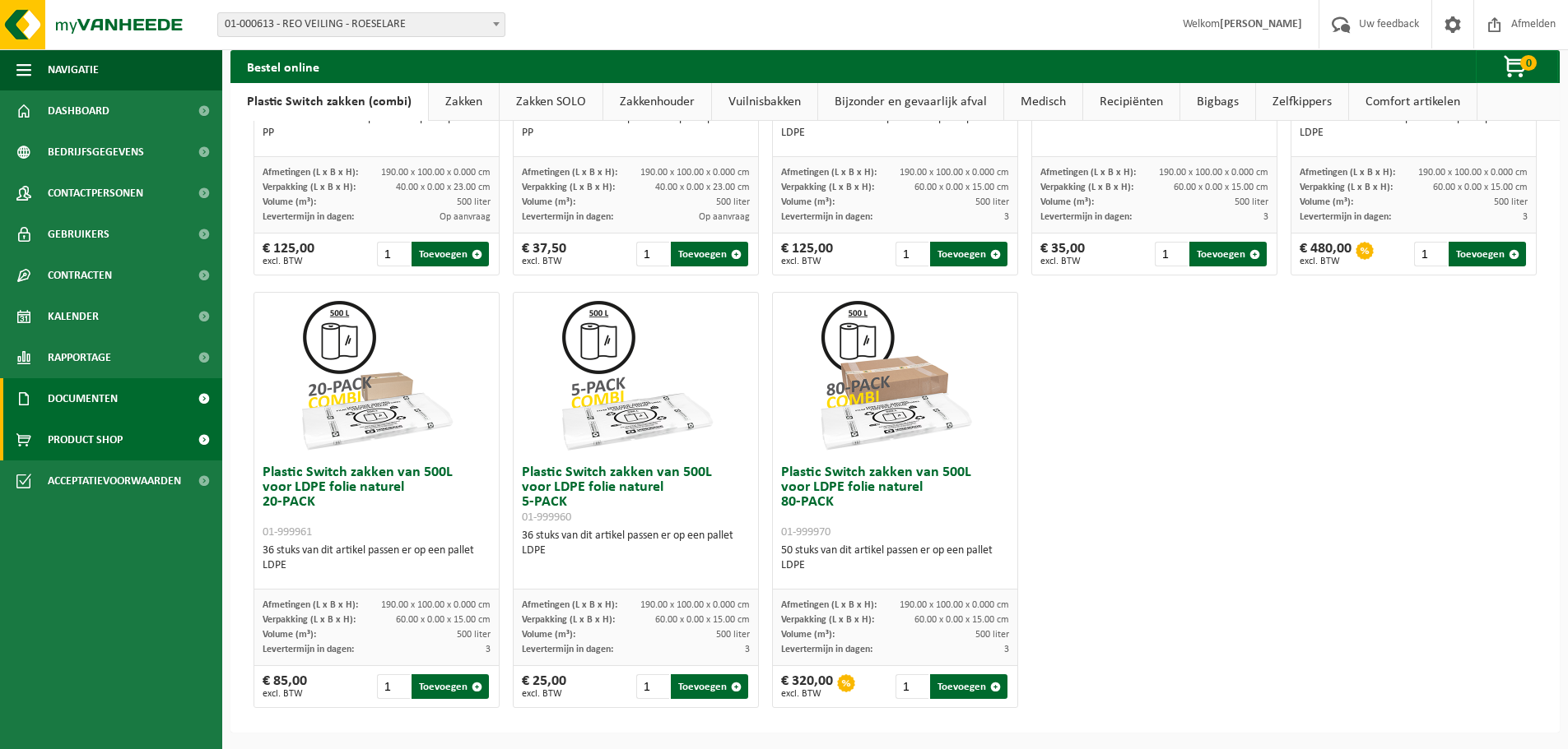
click at [84, 401] on span "Documenten" at bounding box center [83, 399] width 70 height 41
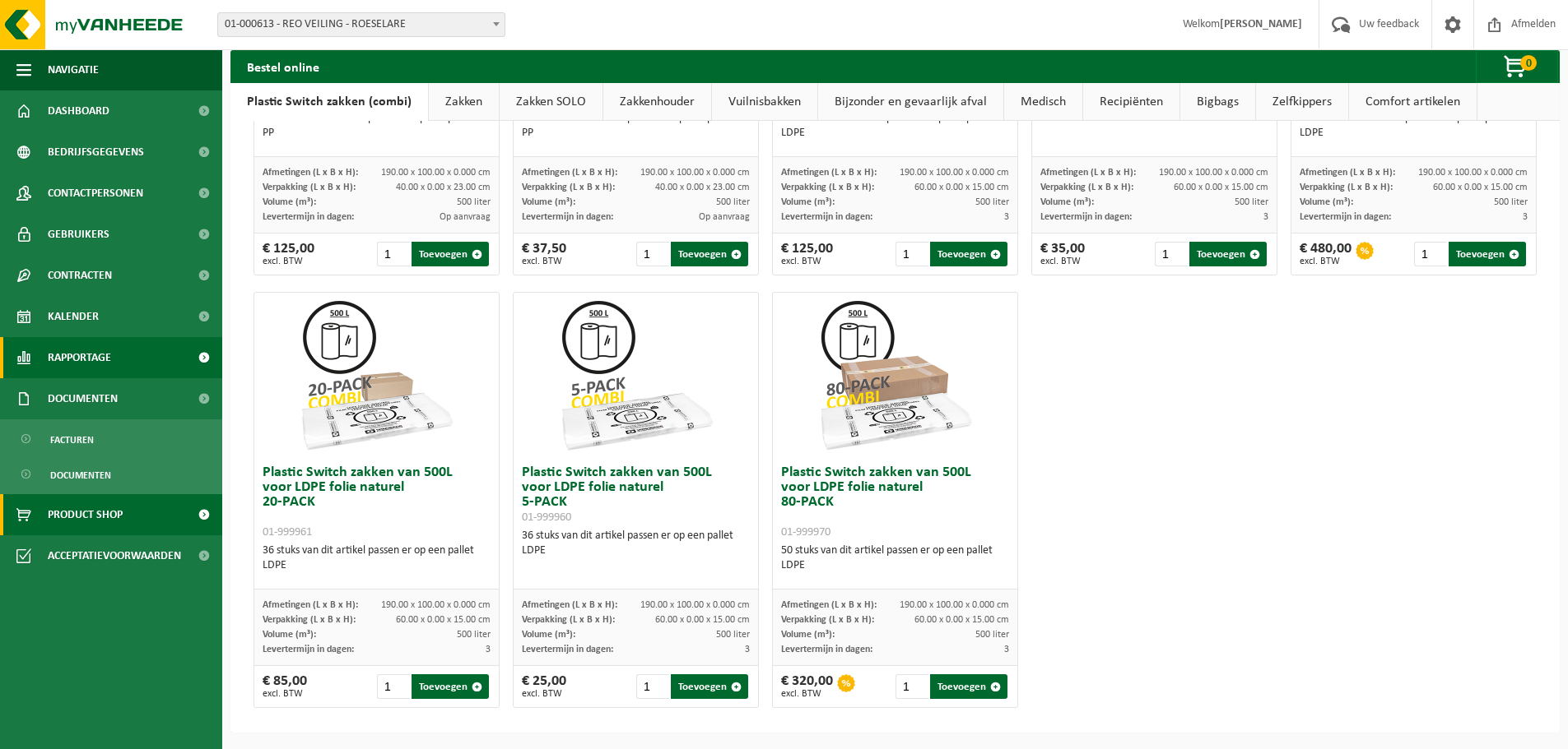
click at [86, 349] on span "Rapportage" at bounding box center [79, 357] width 64 height 41
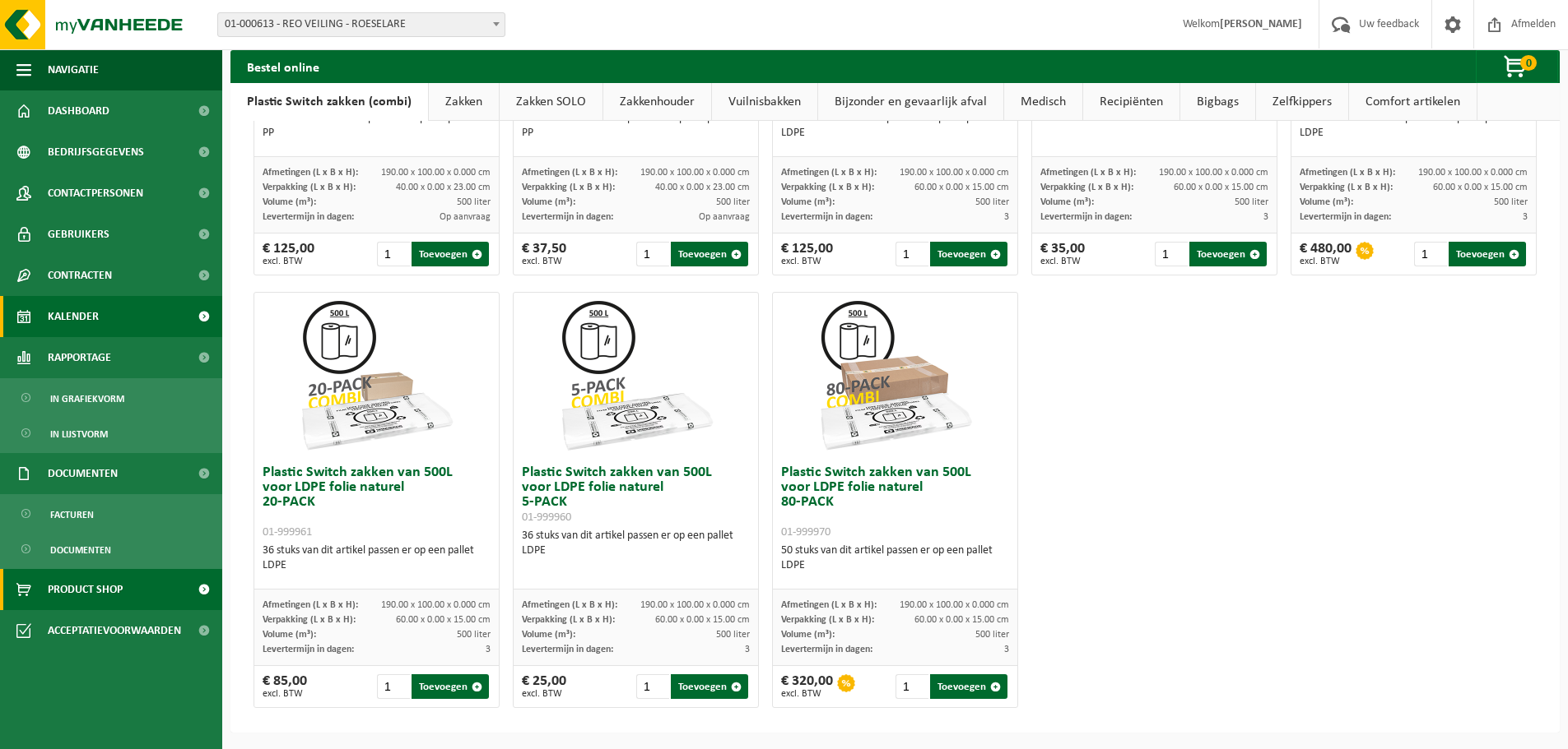
click at [77, 309] on span "Kalender" at bounding box center [73, 316] width 51 height 41
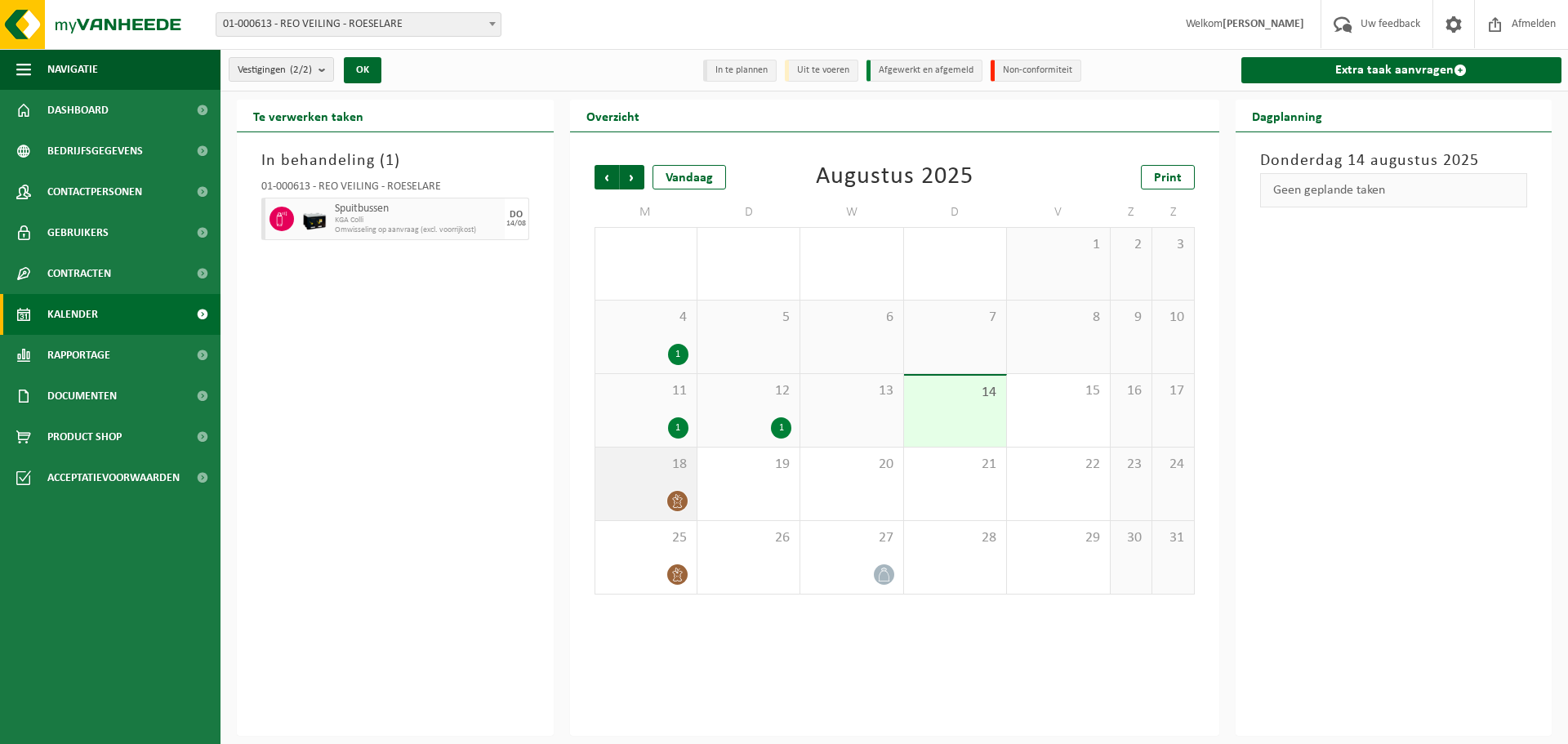
click at [680, 468] on span "18" at bounding box center [646, 465] width 85 height 18
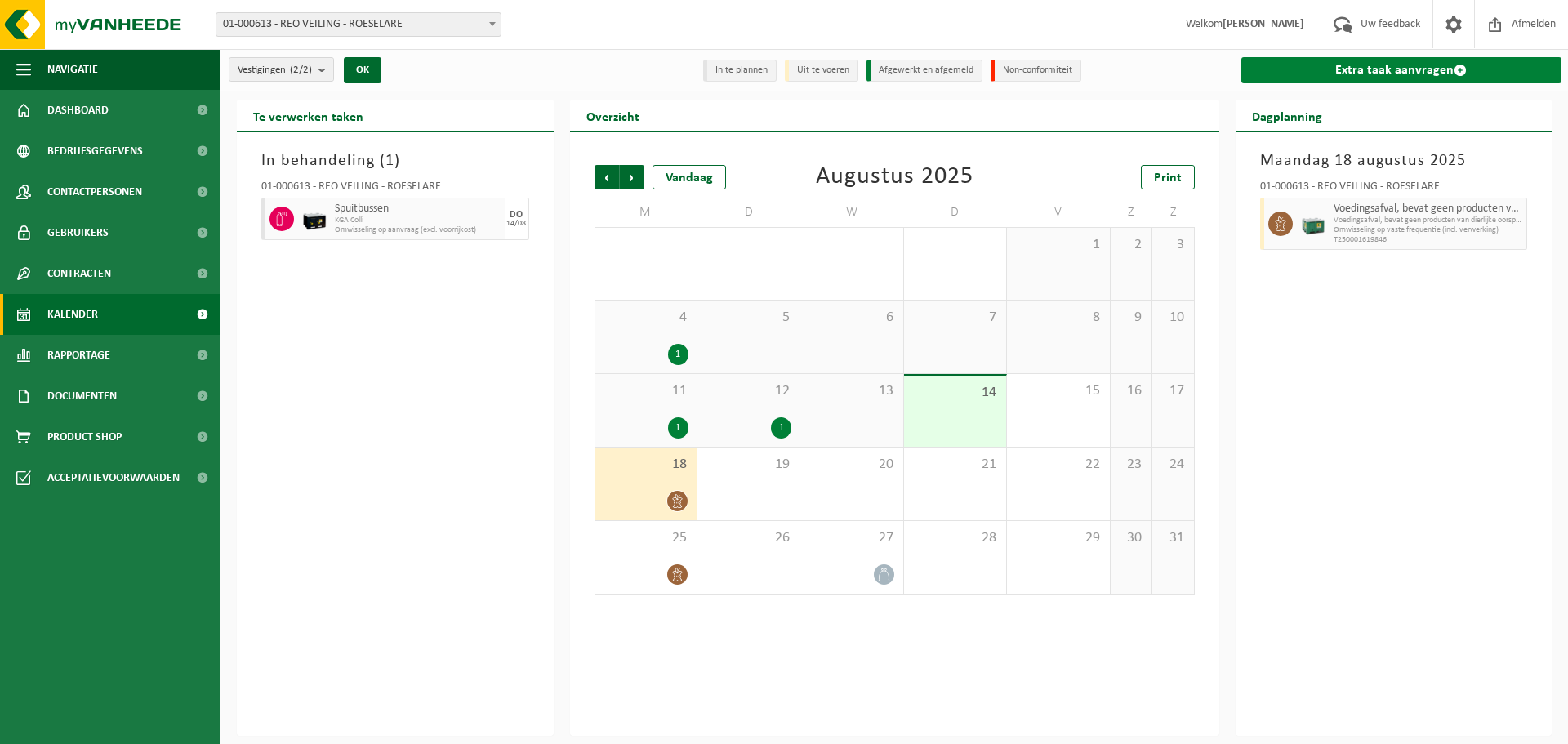
click at [1361, 69] on link "Extra taak aanvragen" at bounding box center [1402, 70] width 321 height 26
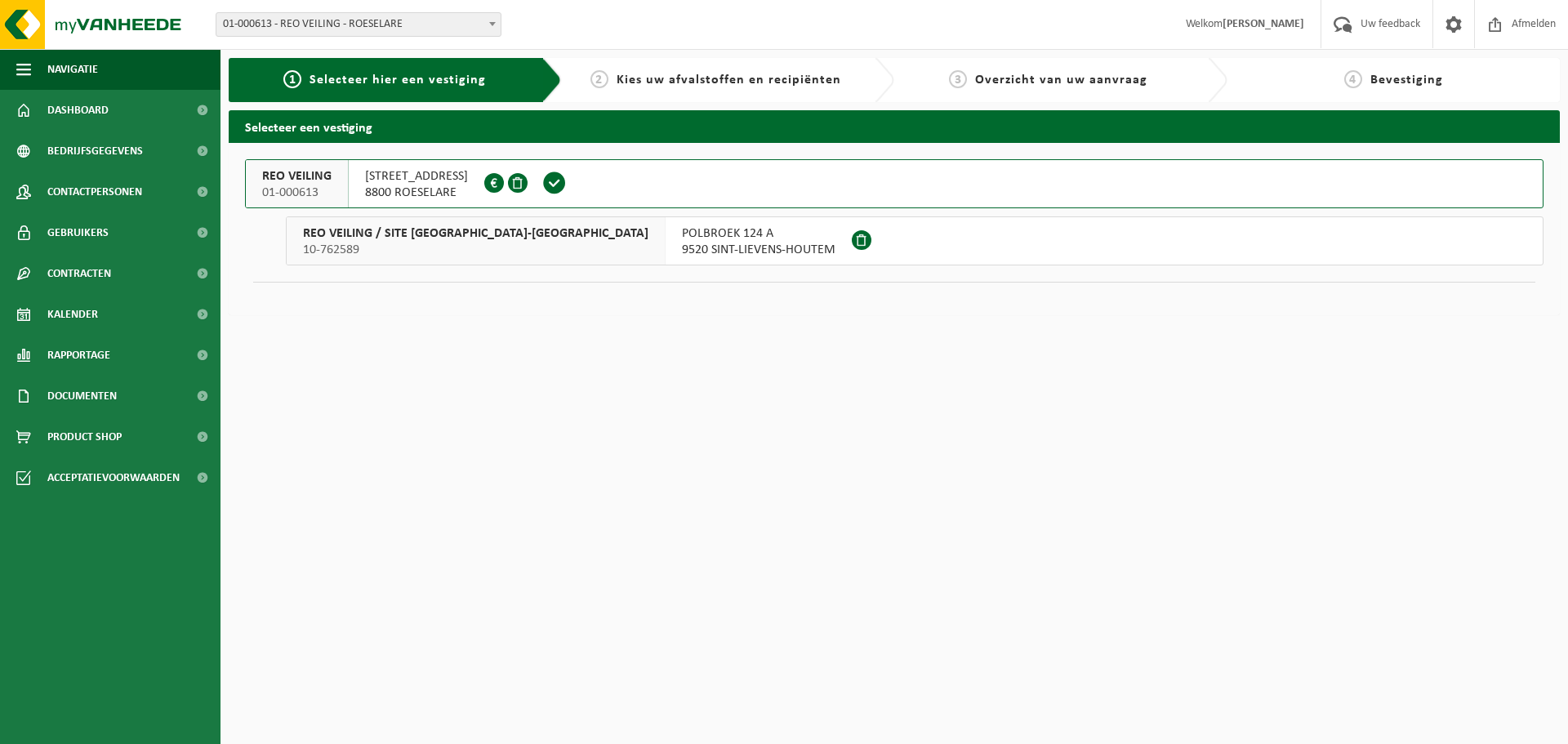
click at [439, 180] on span "OOSTNIEUWKERKSESTEENWEG 101" at bounding box center [417, 177] width 103 height 17
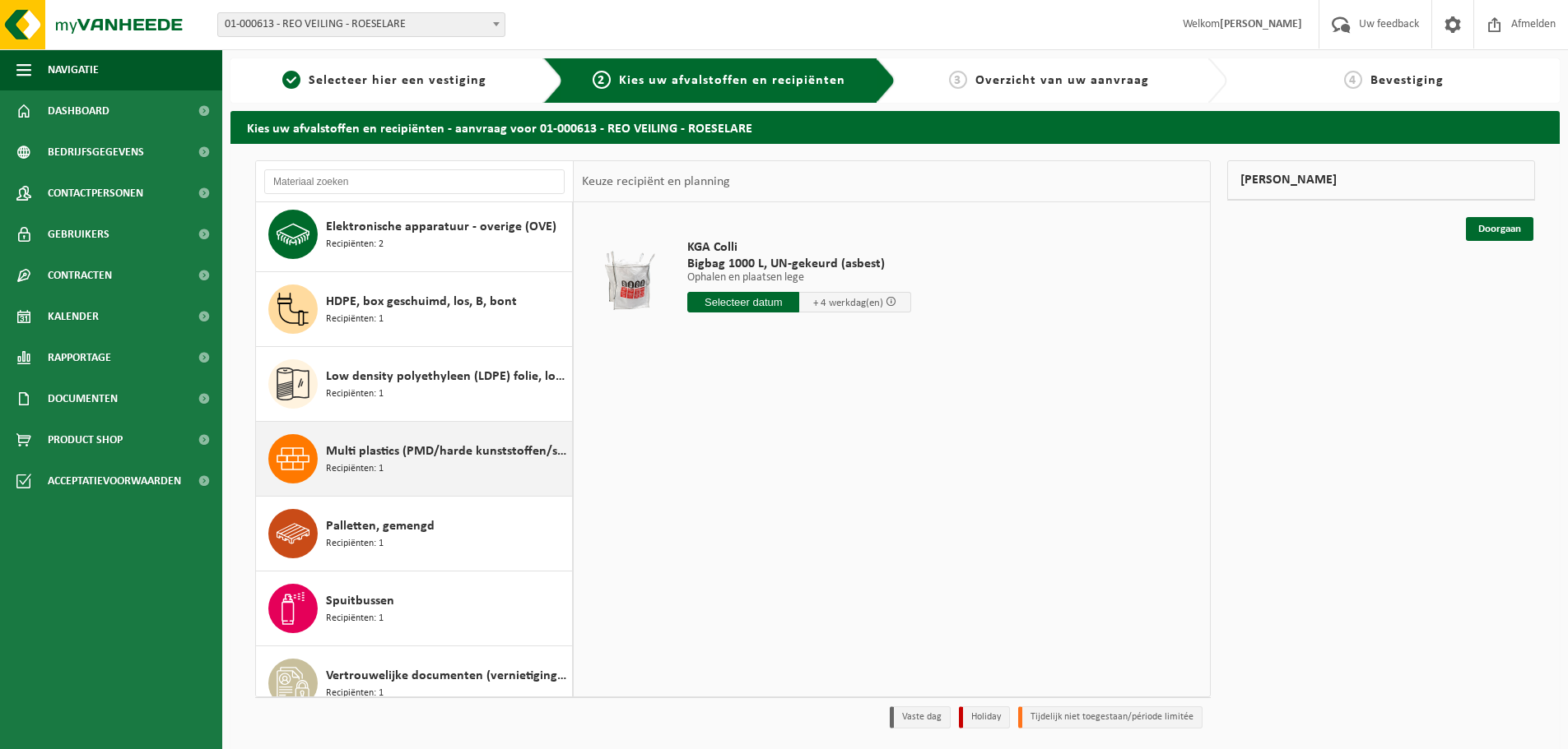
scroll to position [329, 0]
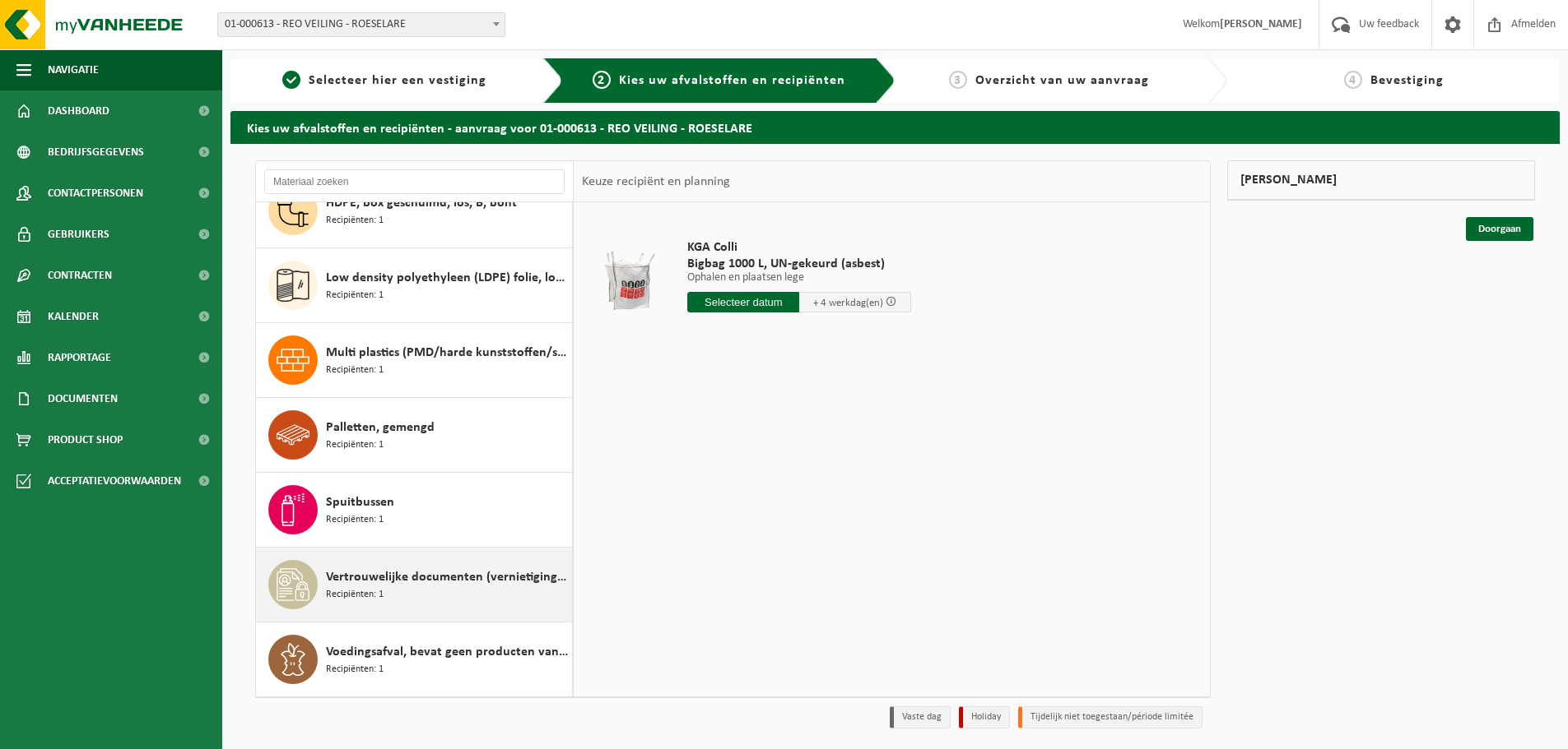
click at [325, 578] on div "Vertrouwelijke documenten (vernietiging - recyclage) Recipiënten: 1" at bounding box center [414, 584] width 317 height 74
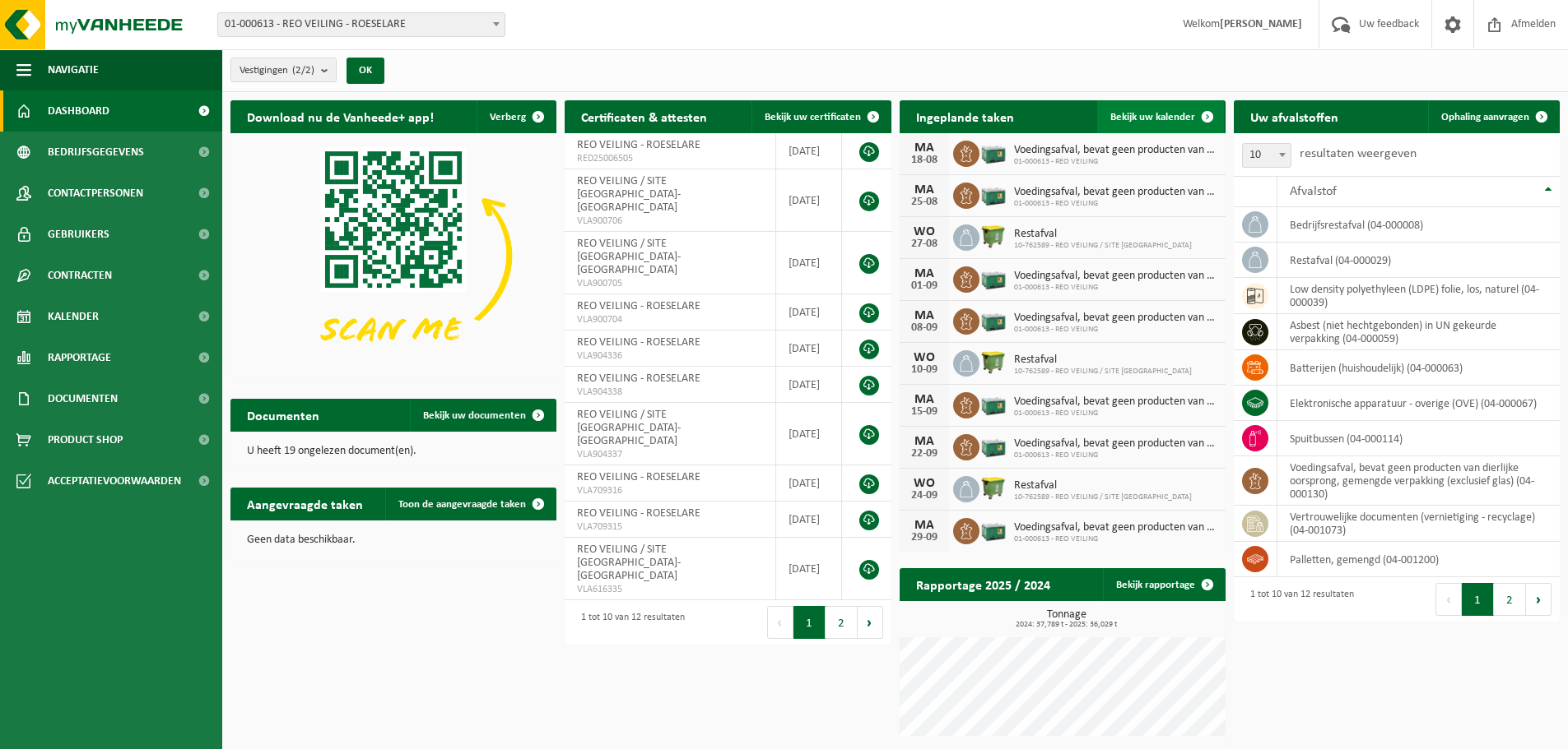
click at [1162, 113] on span "Bekijk uw kalender" at bounding box center [1152, 117] width 84 height 11
